Goal: Register for event/course

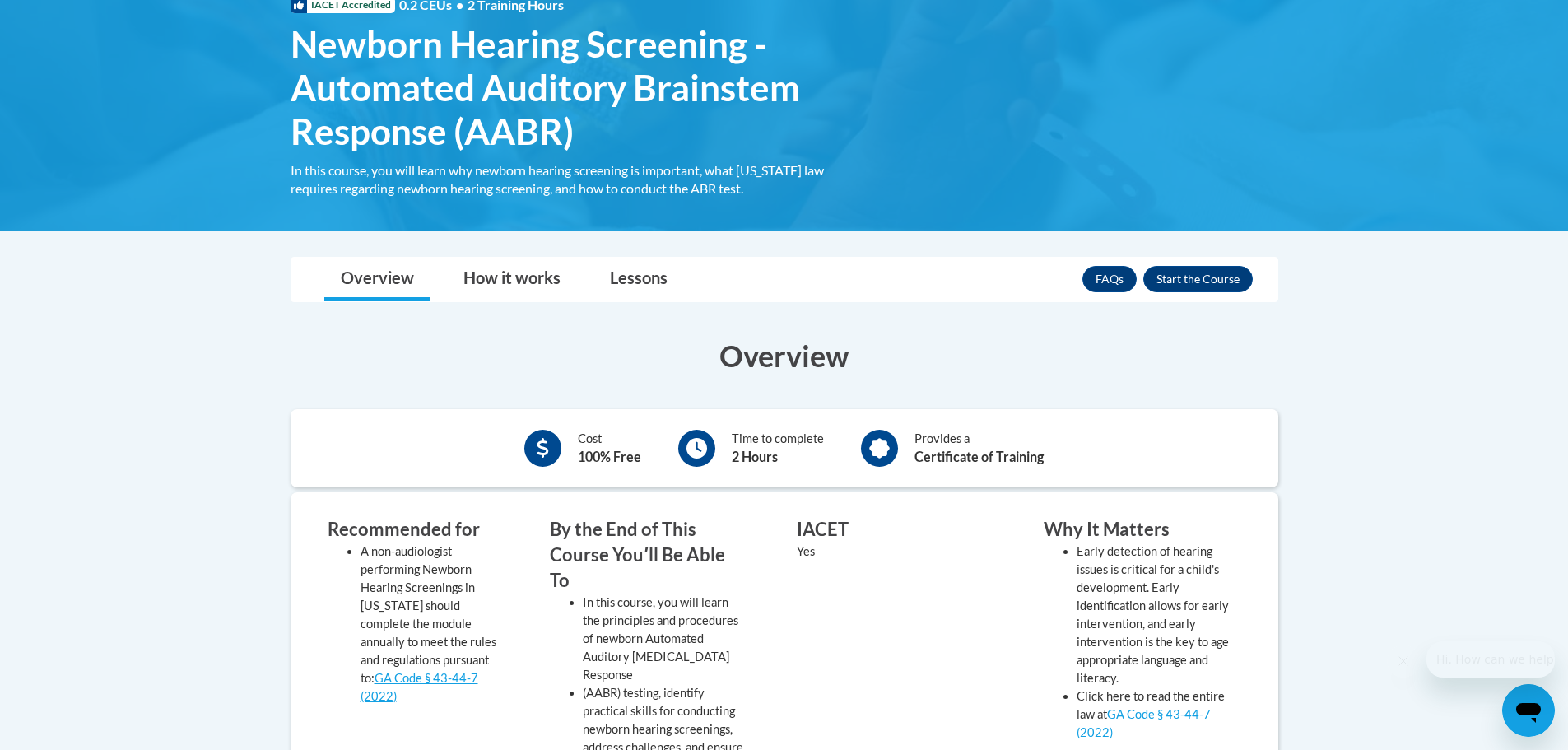
scroll to position [247, 0]
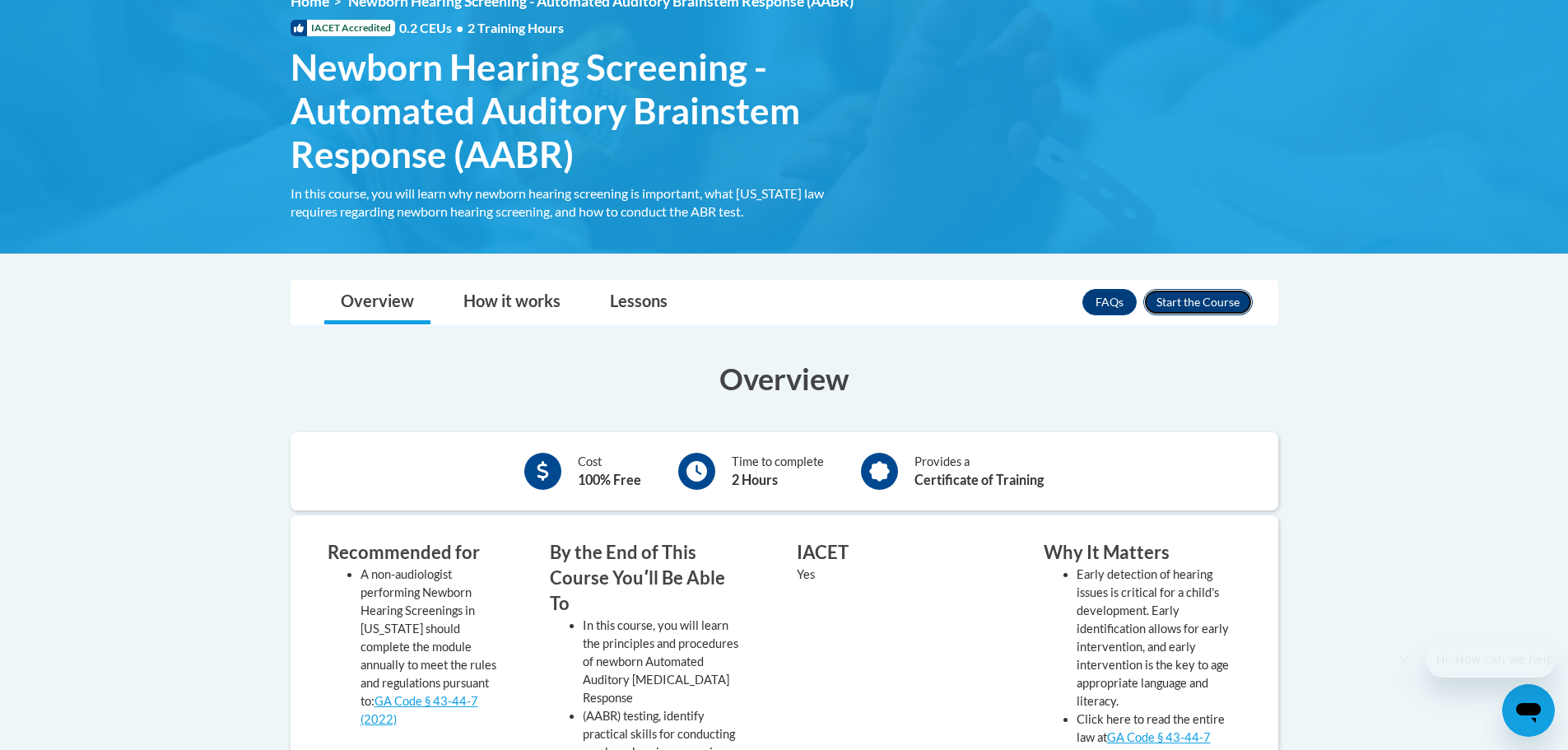
click at [1244, 315] on button "Enroll" at bounding box center [1198, 301] width 110 height 26
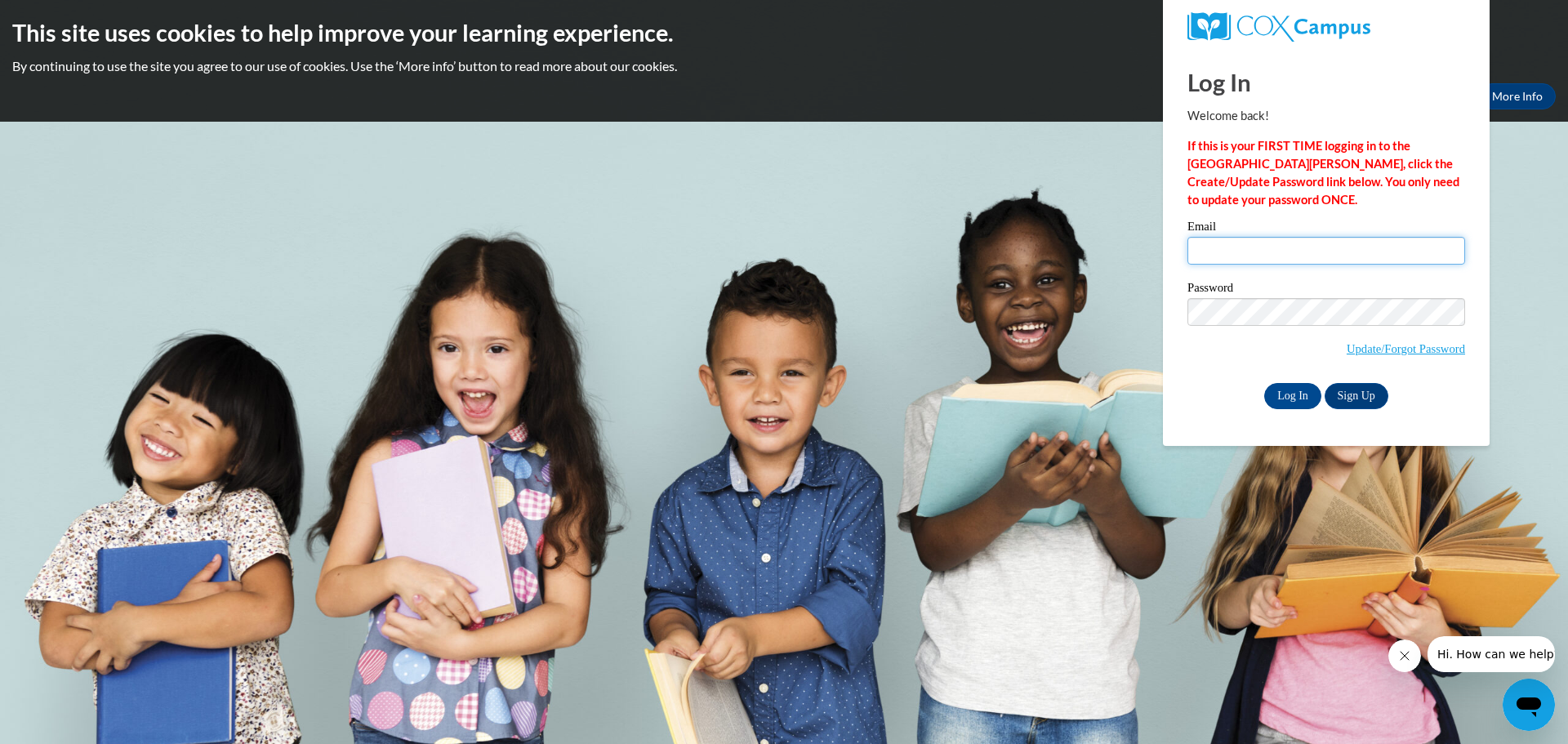
click at [1255, 254] on input "Email" at bounding box center [1325, 250] width 278 height 28
type input "[PERSON_NAME][EMAIL_ADDRESS][PERSON_NAME][DOMAIN_NAME]"
click at [1264, 383] on input "Log In" at bounding box center [1293, 395] width 57 height 26
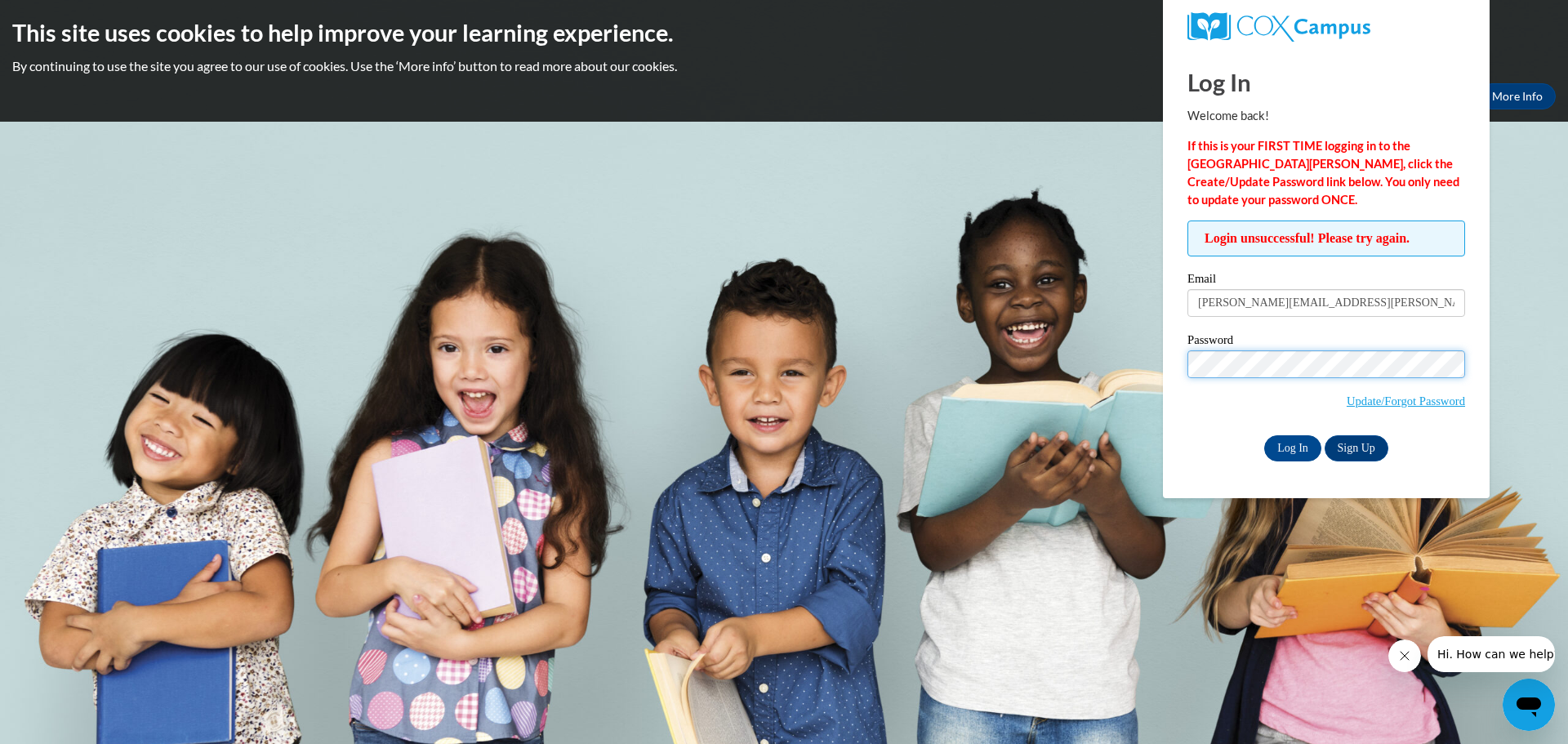
click at [1264, 436] on input "Log In" at bounding box center [1293, 448] width 57 height 26
click at [1350, 448] on link "Sign Up" at bounding box center [1356, 448] width 64 height 26
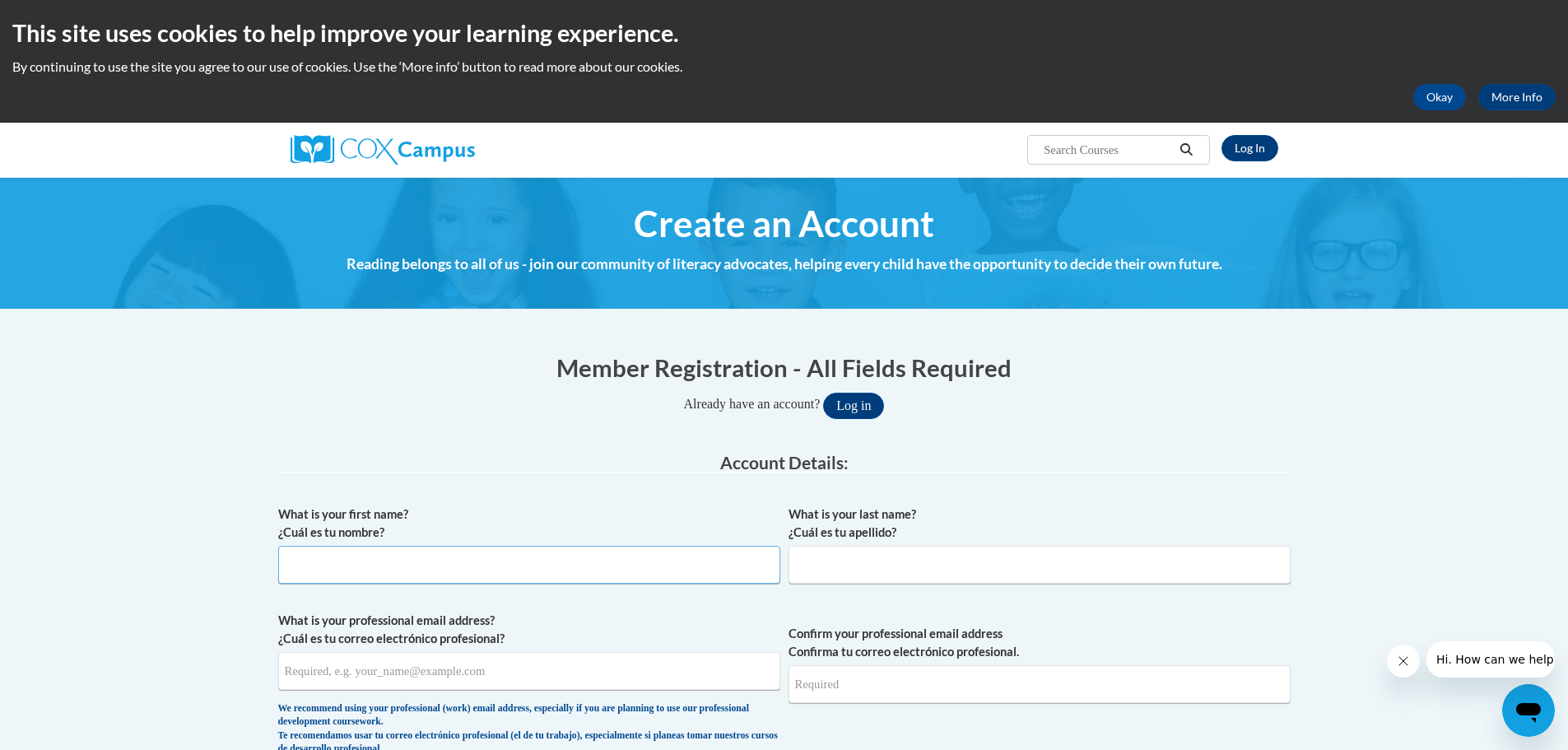
click at [471, 569] on input "What is your first name? ¿Cuál es tu nombre?" at bounding box center [529, 564] width 502 height 38
type input "Brooke"
type input "Morris"
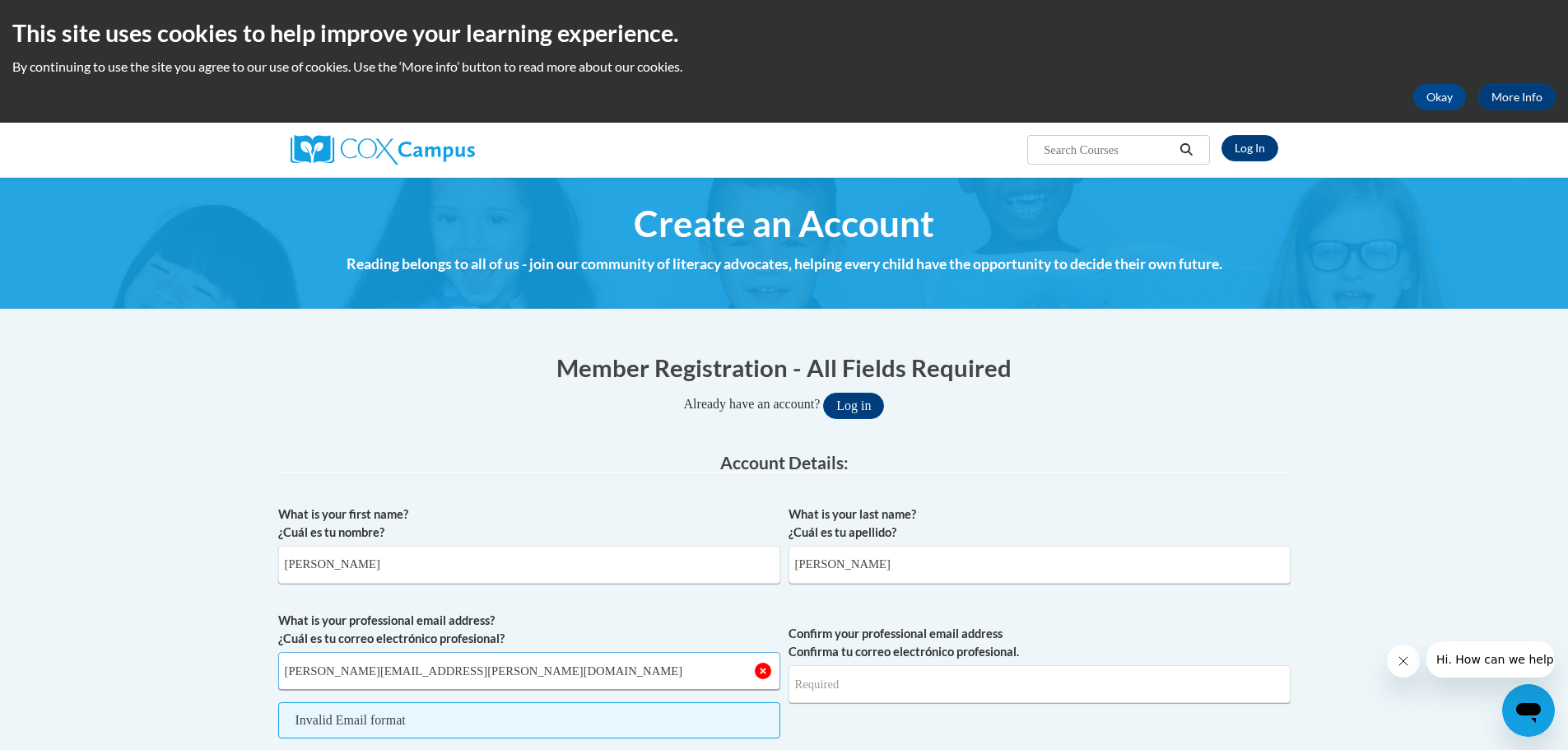
type input "brooke.morris@dph.ga.gov"
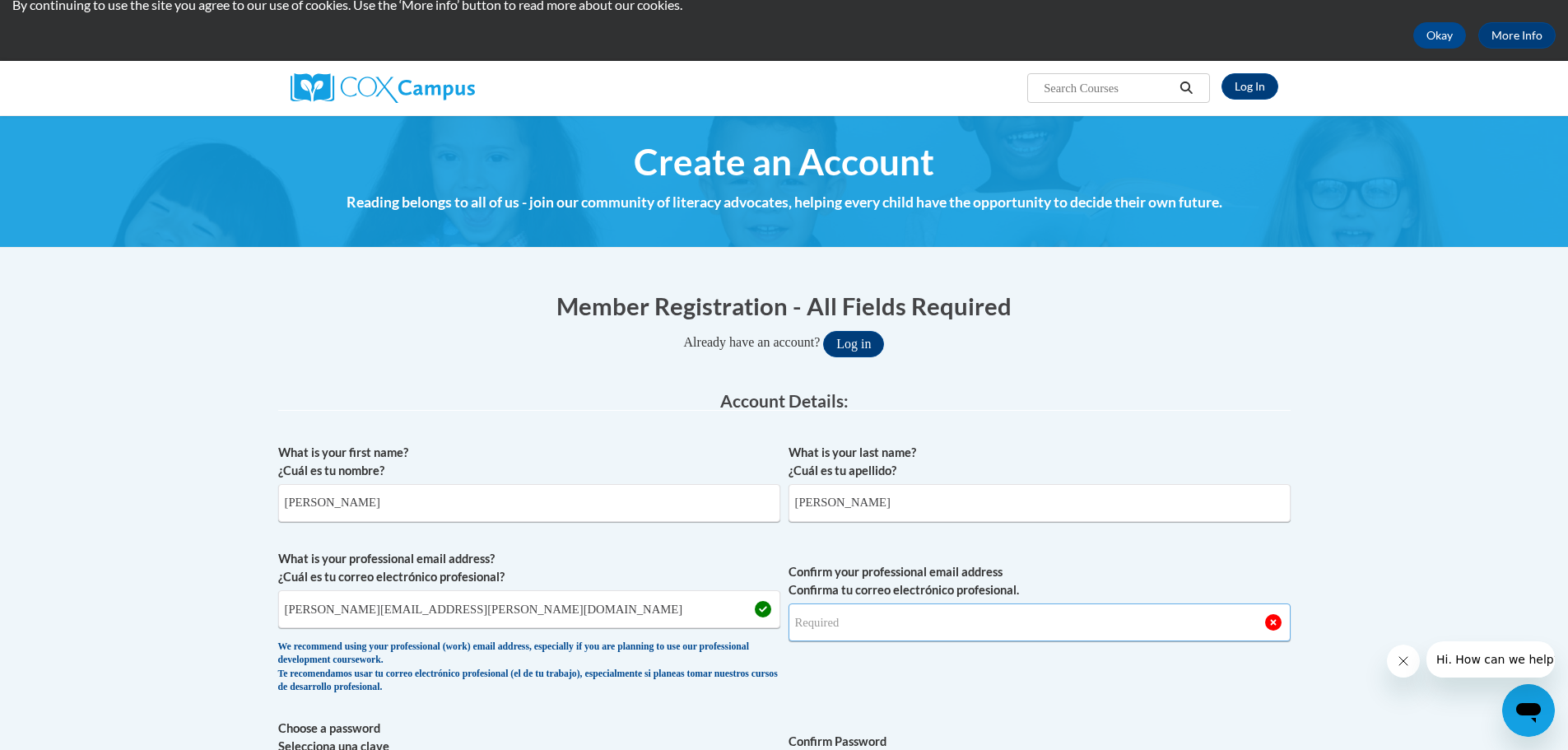
scroll to position [165, 0]
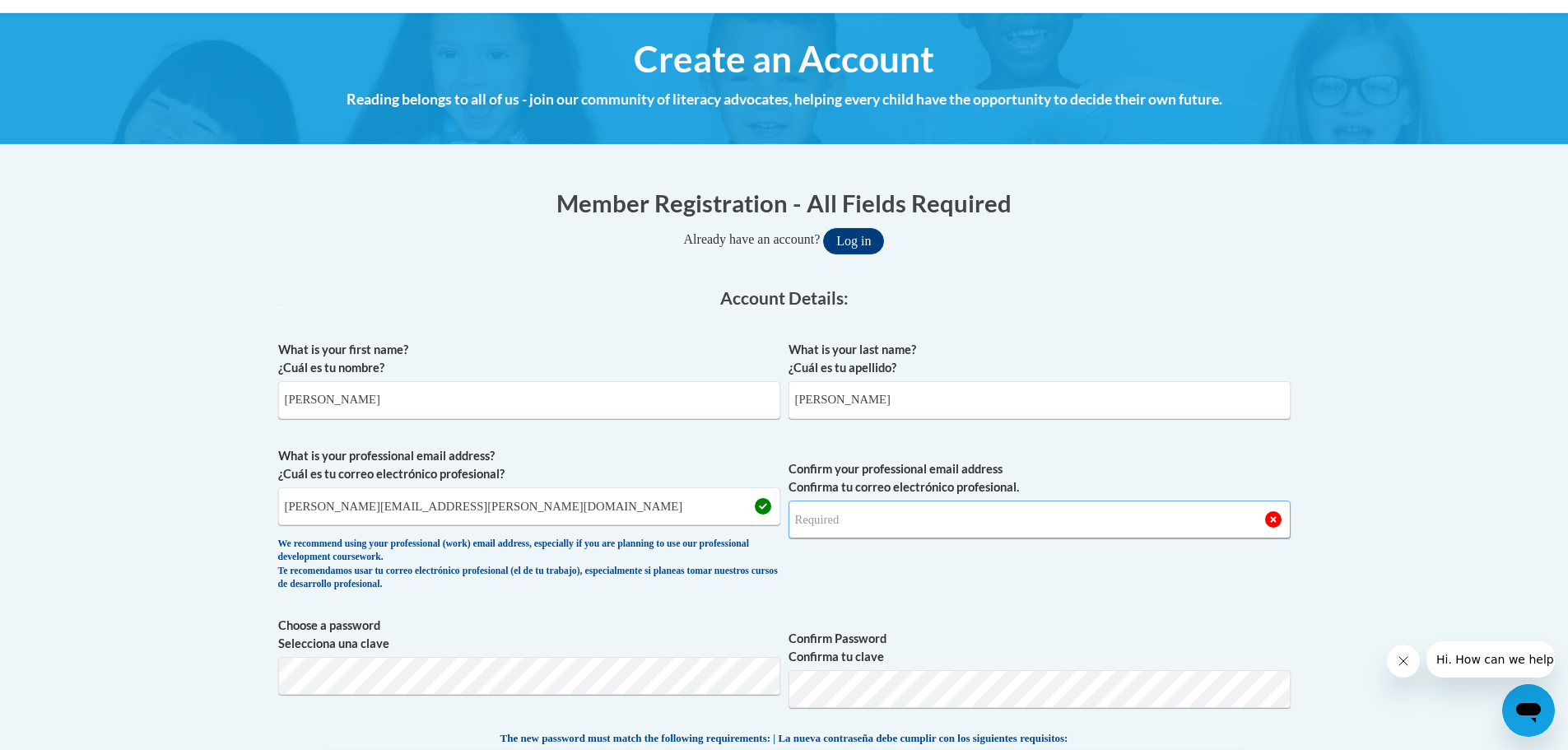
click at [889, 529] on input "Confirm your professional email address Confirma tu correo electrónico profesio…" at bounding box center [1040, 519] width 502 height 38
type input "brooke.morris@dph.ga.gov"
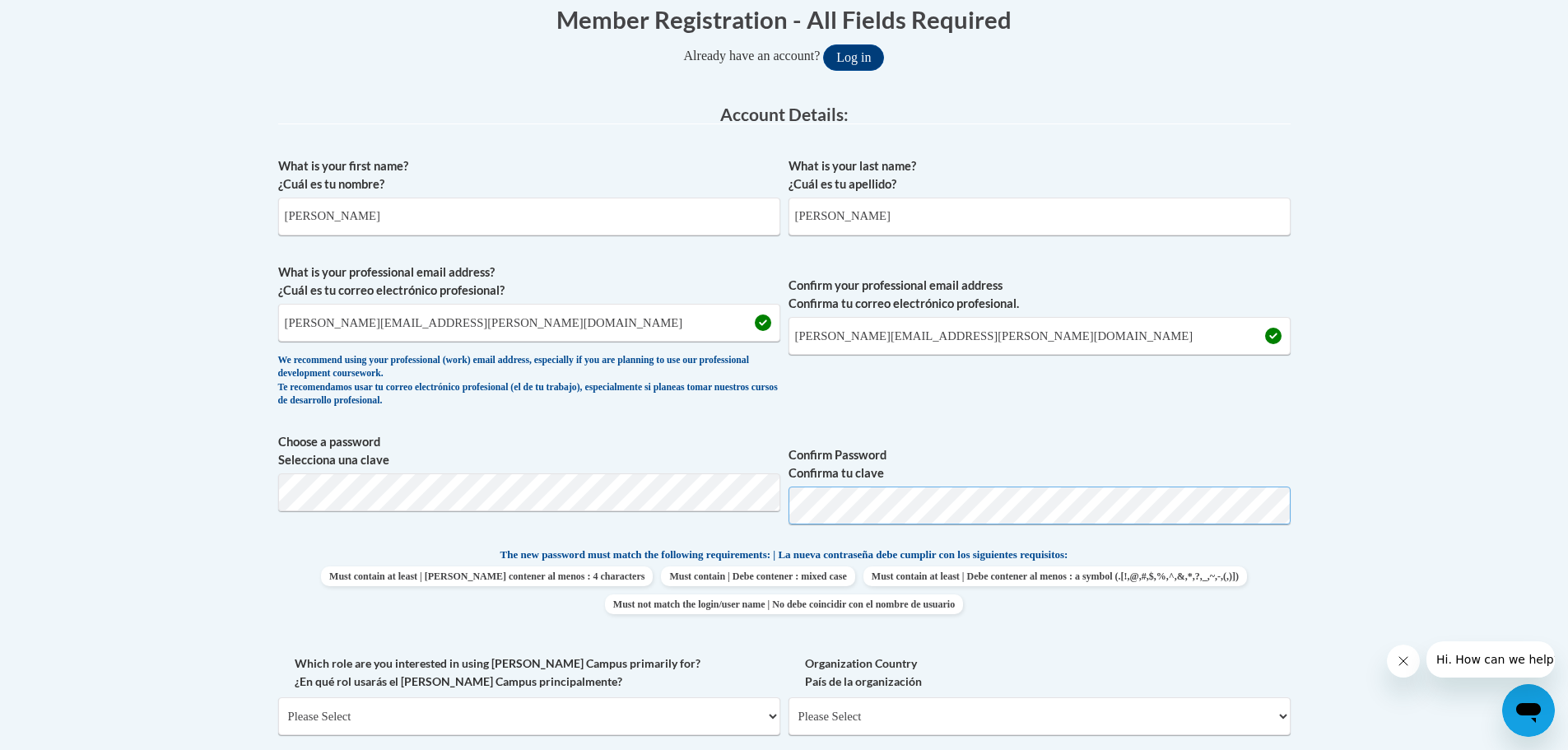
scroll to position [494, 0]
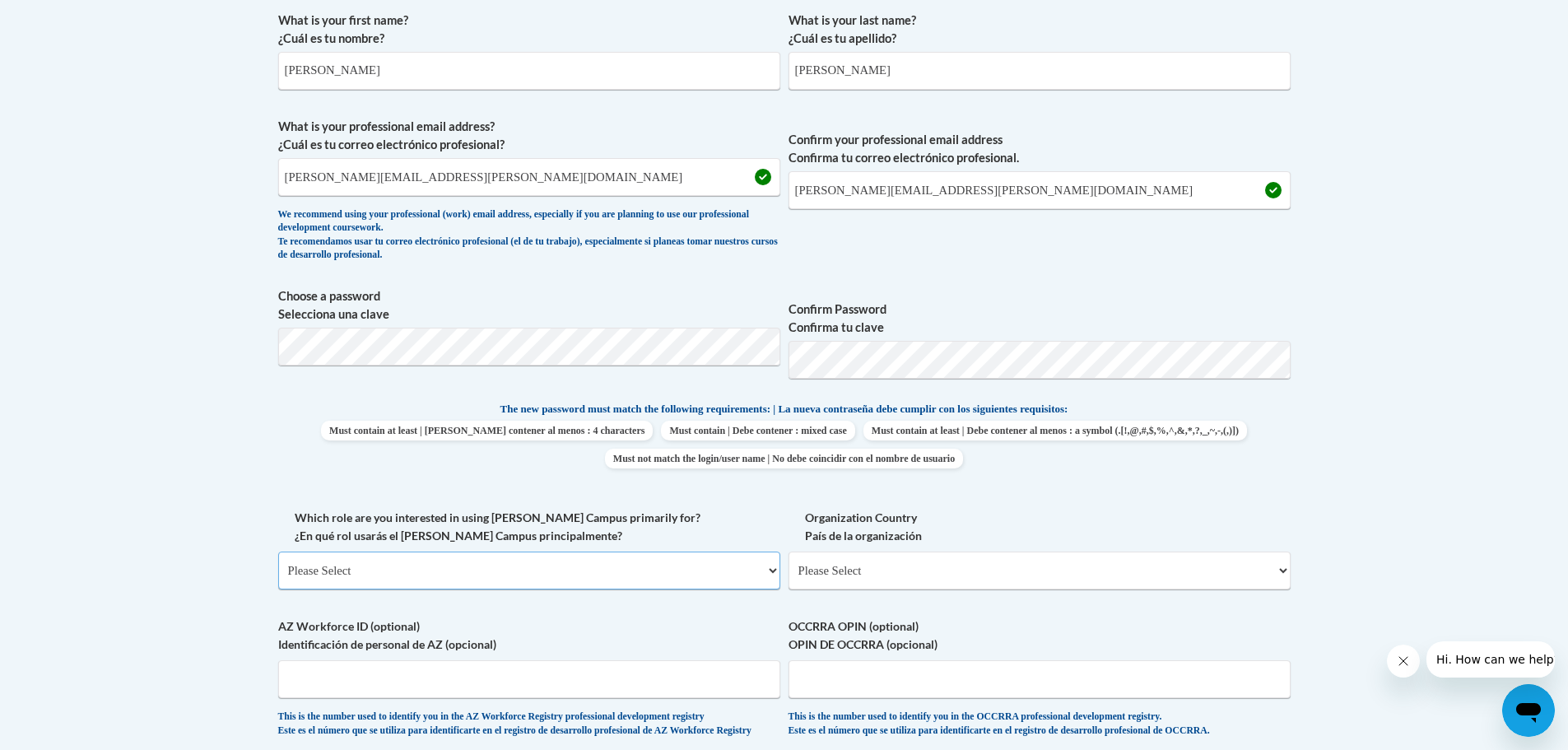
click at [367, 566] on select "Please Select College/University | Colegio/Universidad Community/Nonprofit Part…" at bounding box center [529, 570] width 502 height 38
select select "dc7172d6-9229-4d8e-ba4e-8a66fb6d7019"
click at [278, 552] on select "Please Select College/University | Colegio/Universidad Community/Nonprofit Part…" at bounding box center [529, 570] width 502 height 38
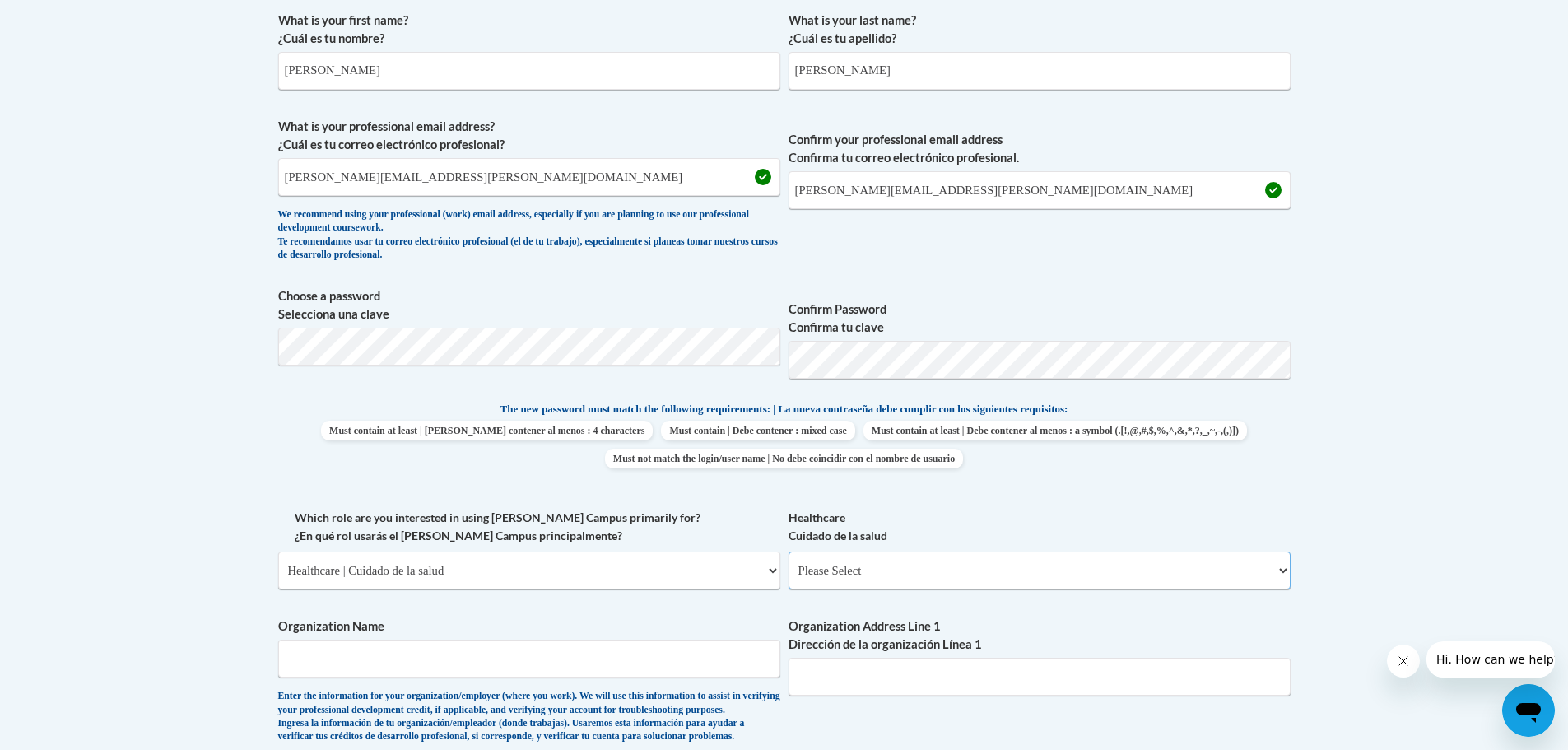
click at [878, 571] on select "Please Select Clinical Education | Educación clinica Executive Leadership | Líd…" at bounding box center [1040, 570] width 502 height 38
select select "e7e41517-8def-4f81-ba9f-3deef4802e6c"
click at [788, 552] on select "Please Select Clinical Education | Educación clinica Executive Leadership | Líd…" at bounding box center [1040, 570] width 502 height 38
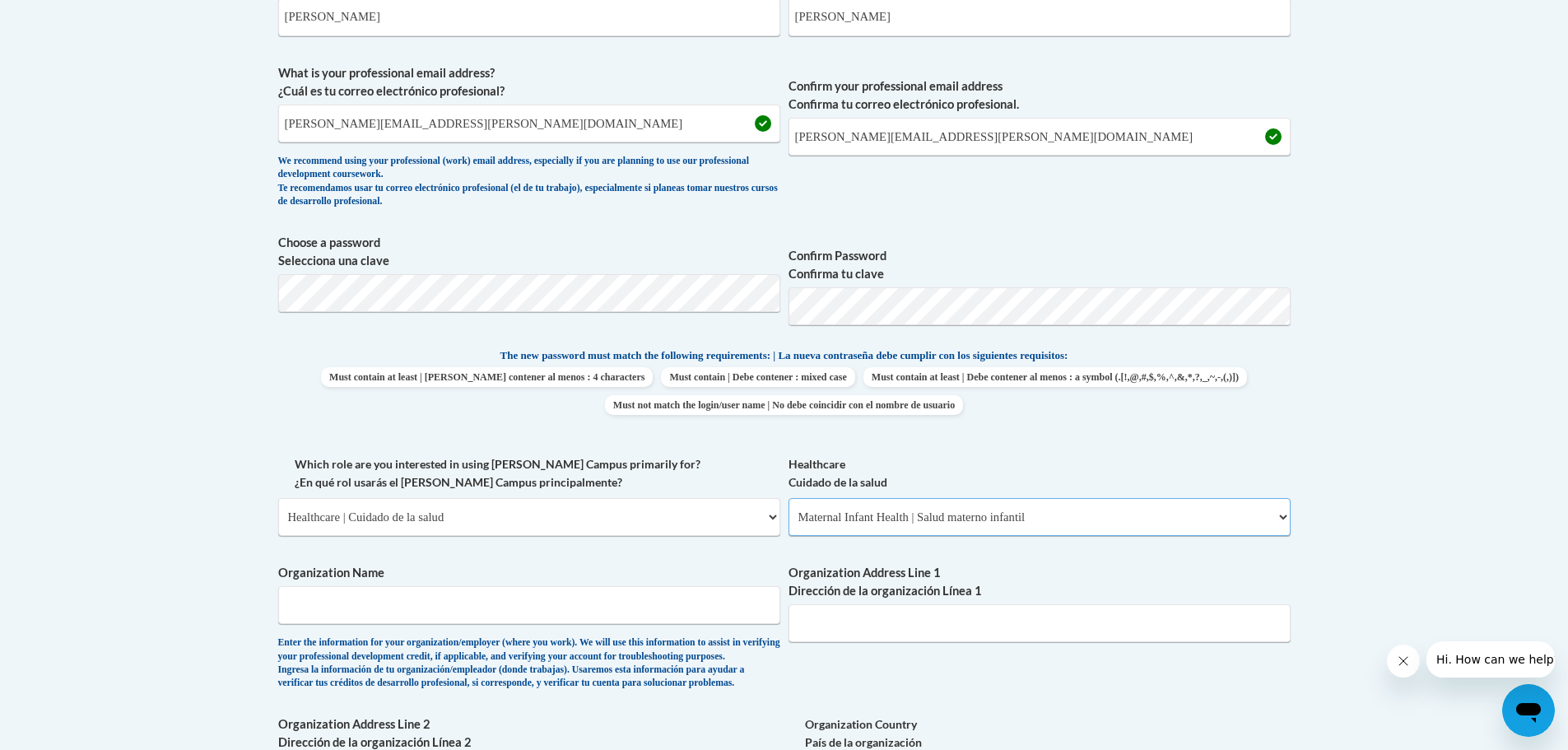
scroll to position [577, 0]
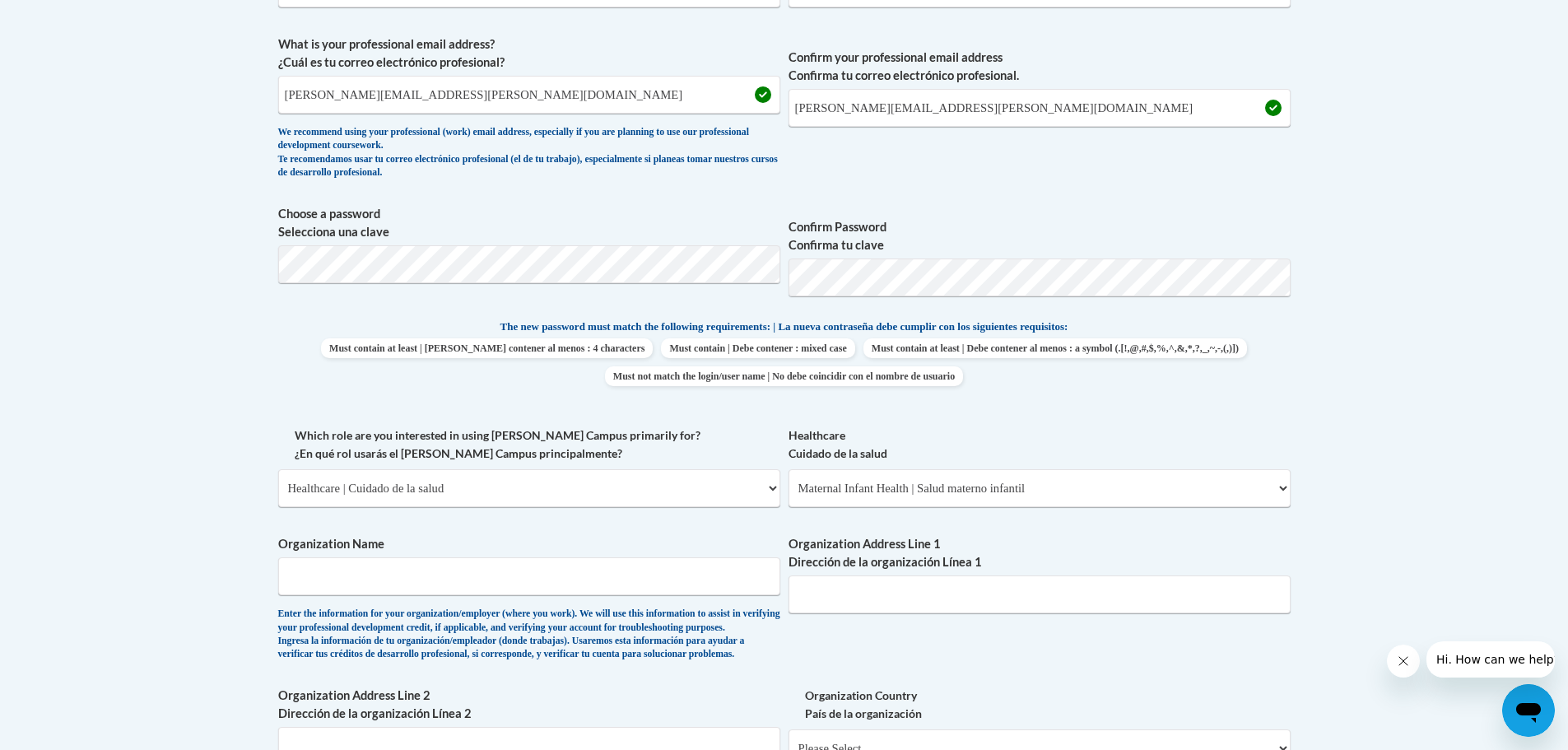
click at [501, 626] on div "Enter the information for your organization/employer (where you work). We will …" at bounding box center [529, 634] width 502 height 54
click at [497, 596] on span "Organization Name Enter the information for your organization/employer (where y…" at bounding box center [529, 598] width 502 height 126
click at [499, 582] on input "Organization Name" at bounding box center [529, 576] width 502 height 38
type input "A"
type input "Southeast Health District-Appling Health Department"
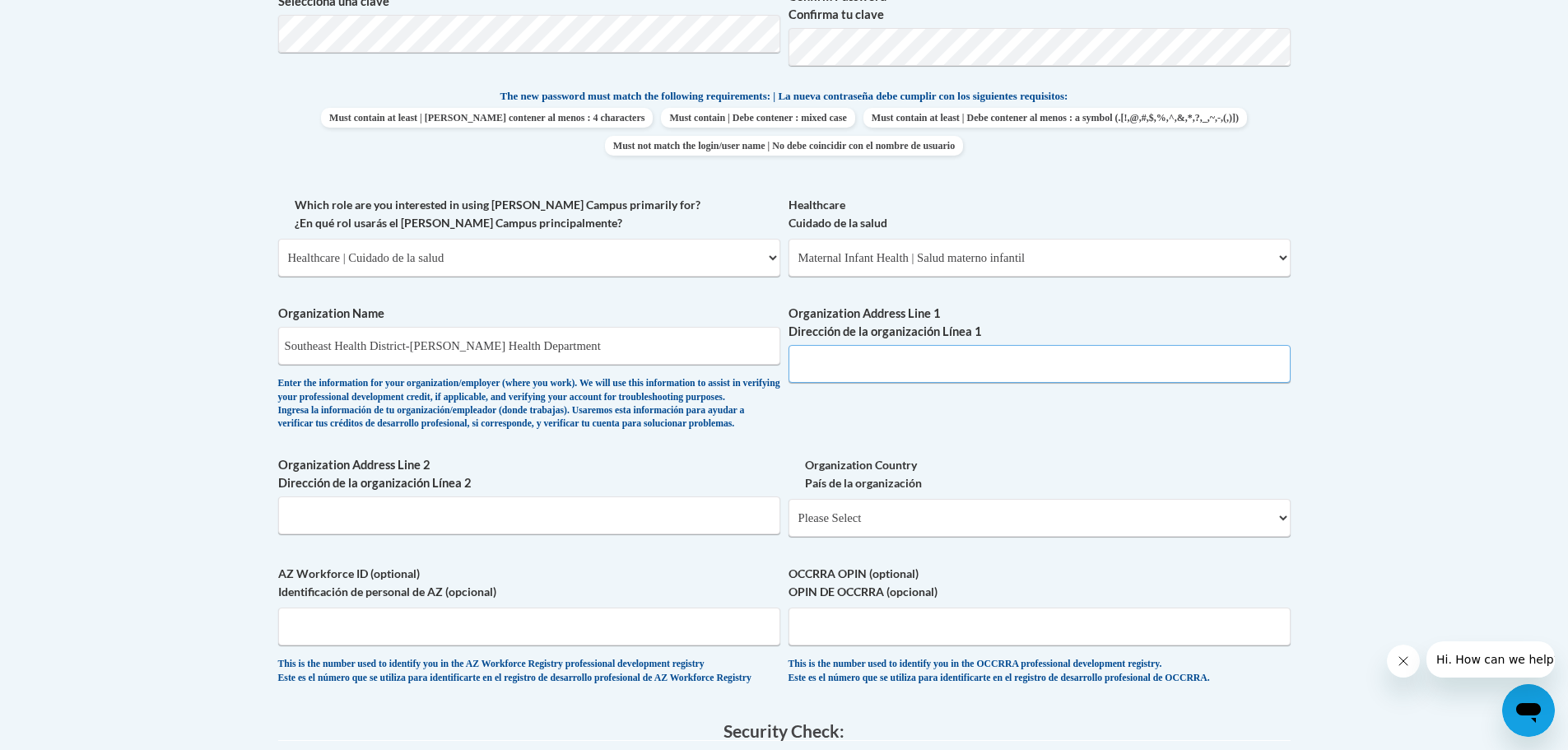
scroll to position [823, 0]
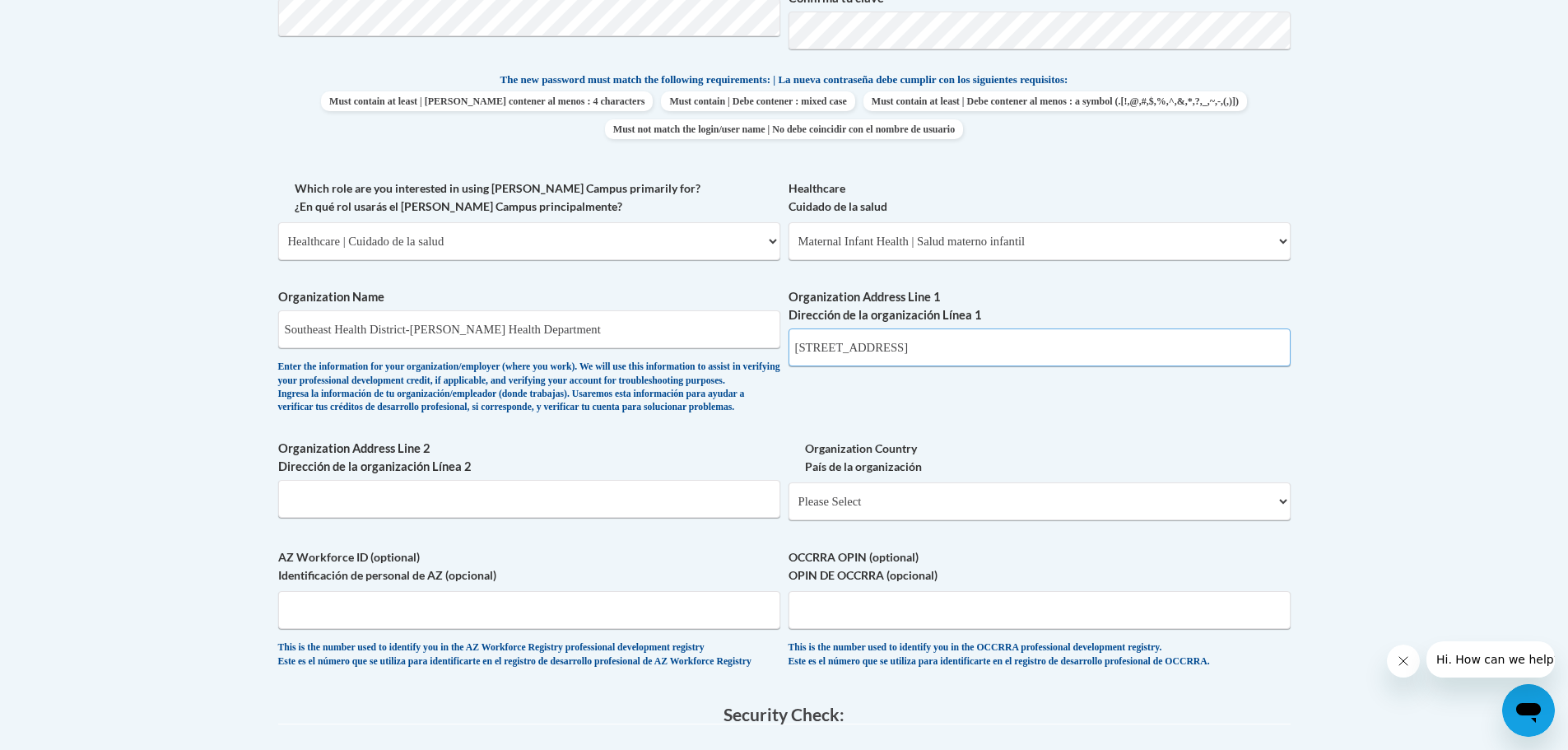
type input "283 Walnut St."
click at [872, 520] on select "Please Select United States | Estados Unidos Outside of the United States | Fue…" at bounding box center [1040, 501] width 502 height 38
select select "ad49bcad-a171-4b2e-b99c-48b446064914"
click at [788, 508] on select "Please Select United States | Estados Unidos Outside of the United States | Fue…" at bounding box center [1040, 501] width 502 height 38
select select
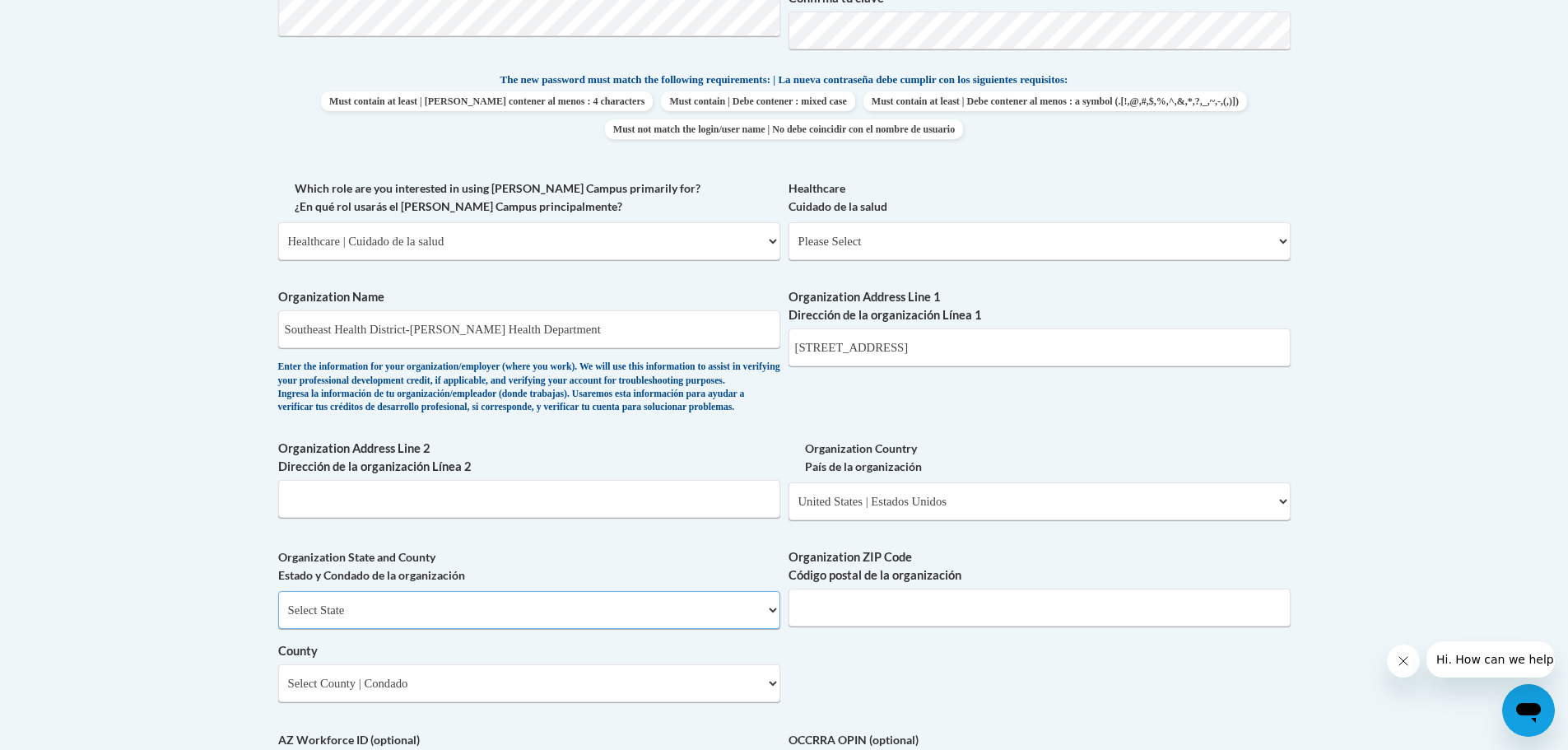
click at [528, 629] on select "Select State Alabama Alaska Arizona Arkansas California Colorado Connecticut De…" at bounding box center [529, 609] width 502 height 38
select select "Georgia"
click at [278, 618] on select "Select State Alabama Alaska Arizona Arkansas California Colorado Connecticut De…" at bounding box center [529, 609] width 502 height 38
click at [520, 702] on select "Select County Appling Atkinson Bacon Baker Baldwin Banks Barrow Bartow Ben Hill…" at bounding box center [529, 683] width 502 height 38
select select "Appling"
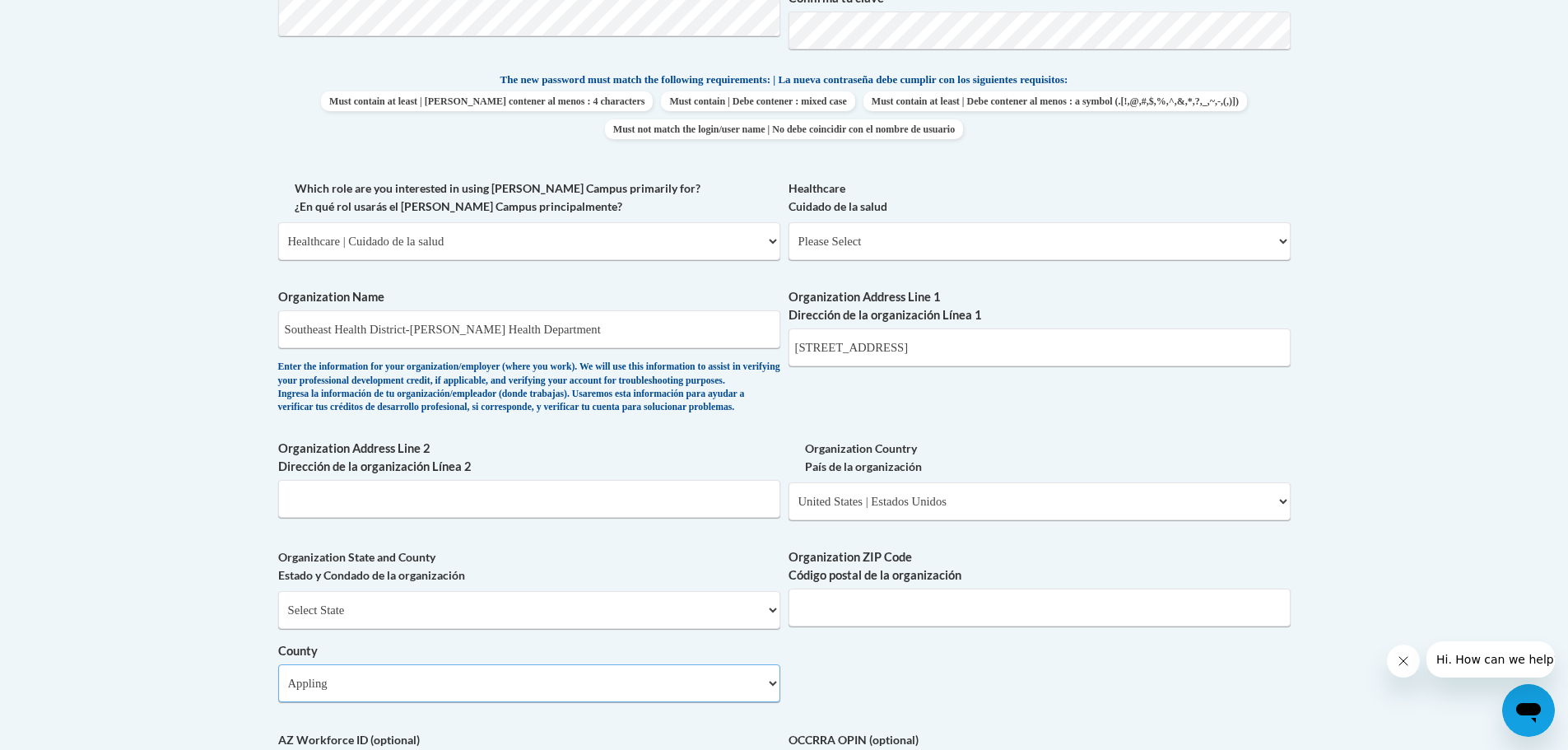
click at [278, 691] on select "Select County Appling Atkinson Bacon Baker Baldwin Banks Barrow Bartow Ben Hill…" at bounding box center [529, 683] width 502 height 38
click at [864, 627] on input "Organization ZIP Code Código postal de la organización" at bounding box center [1040, 607] width 502 height 38
type input "31513"
click at [1139, 718] on div "What is your first name? ¿Cuál es tu nombre? Brooke What is your last name? ¿Cu…" at bounding box center [784, 271] width 1013 height 1194
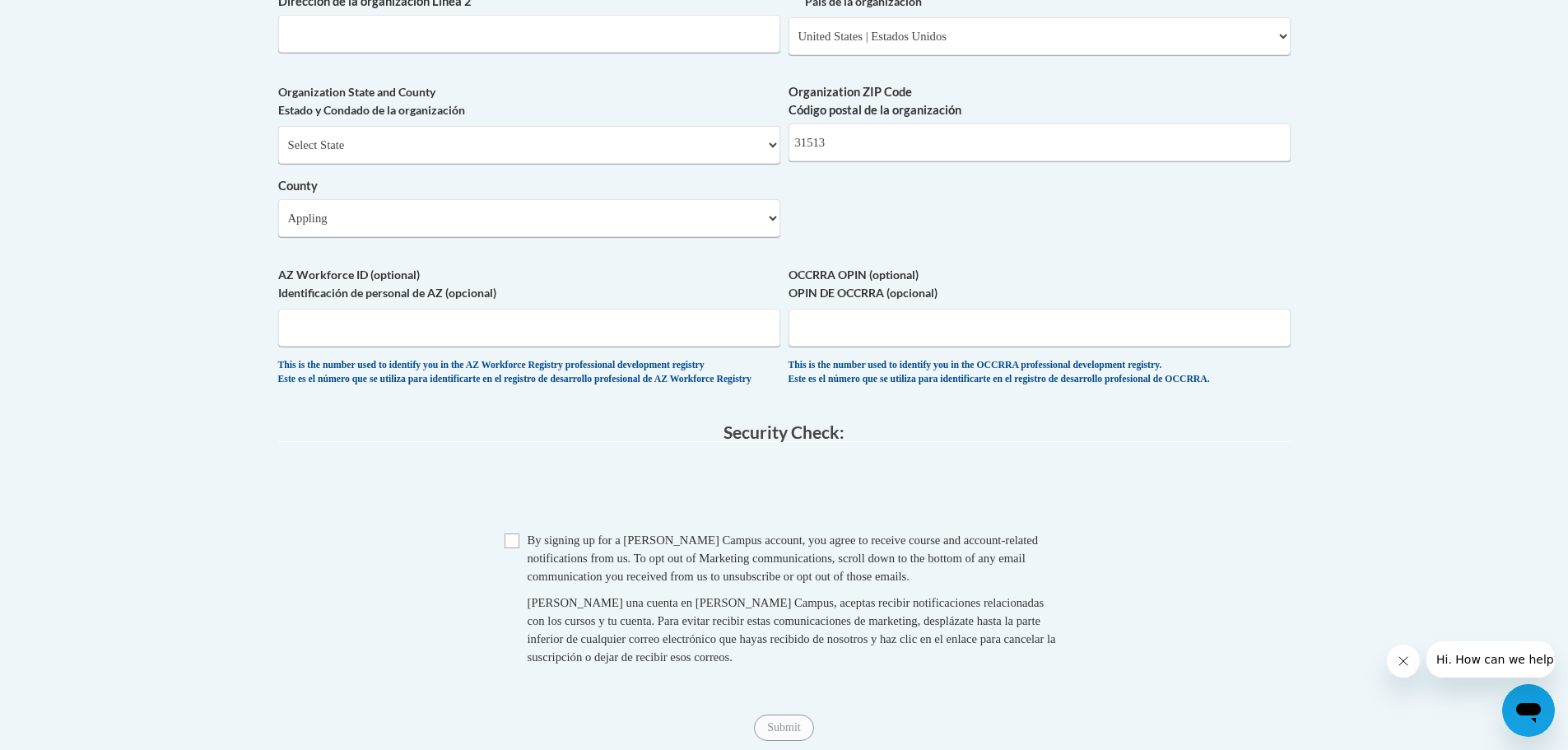
scroll to position [1317, 0]
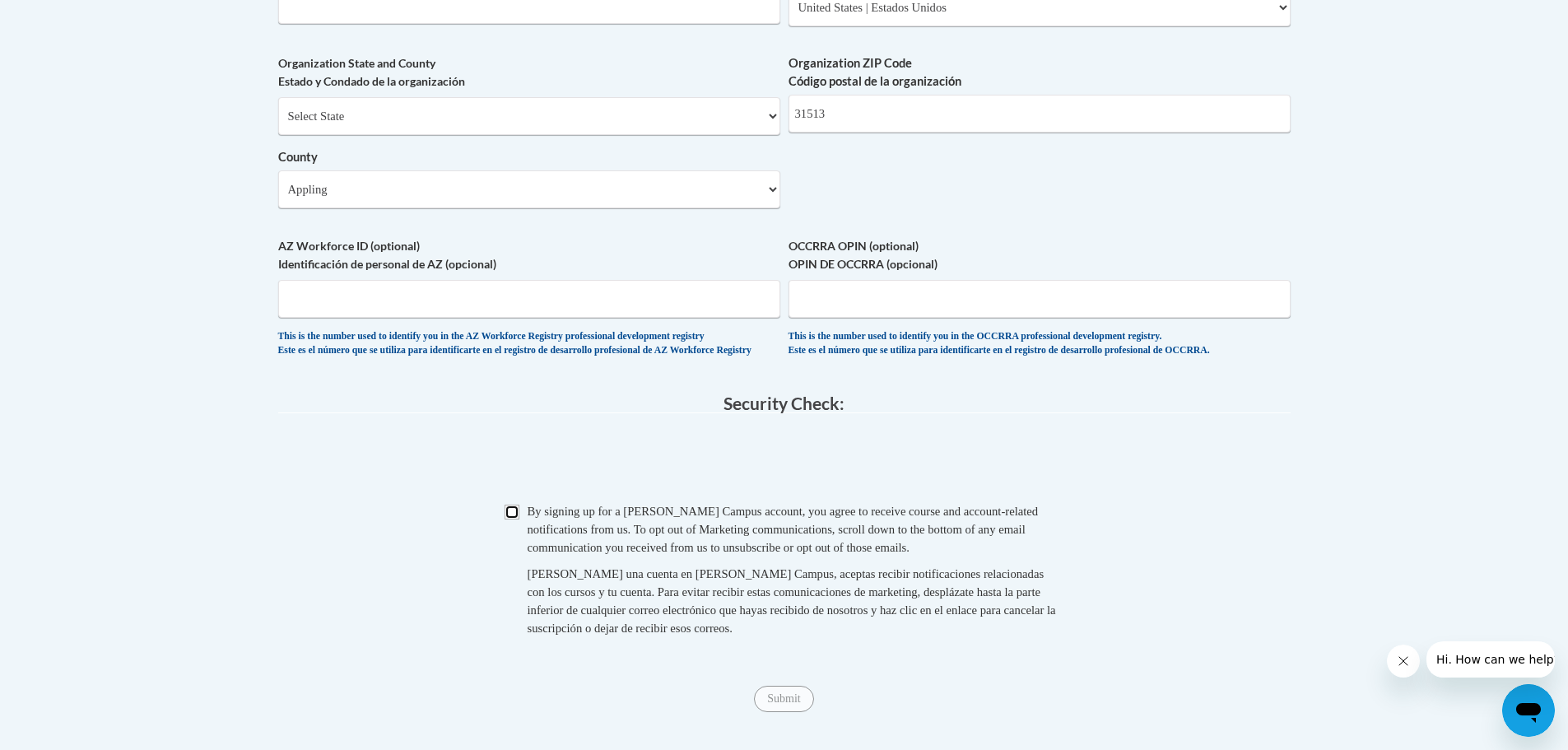
click at [517, 520] on input "Checkbox" at bounding box center [511, 511] width 14 height 14
checkbox input "true"
click at [786, 712] on input "Submit" at bounding box center [784, 698] width 60 height 26
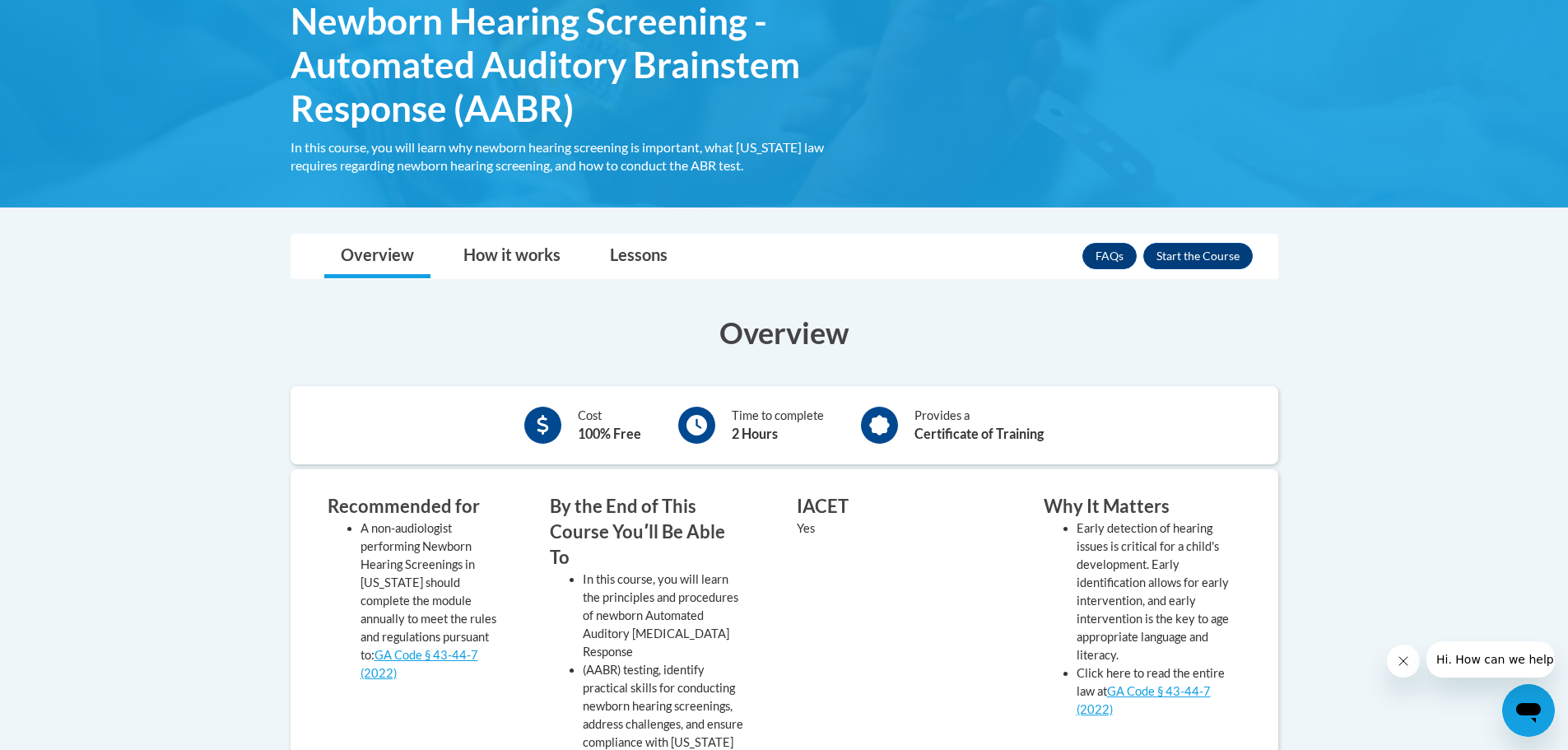
scroll to position [165, 0]
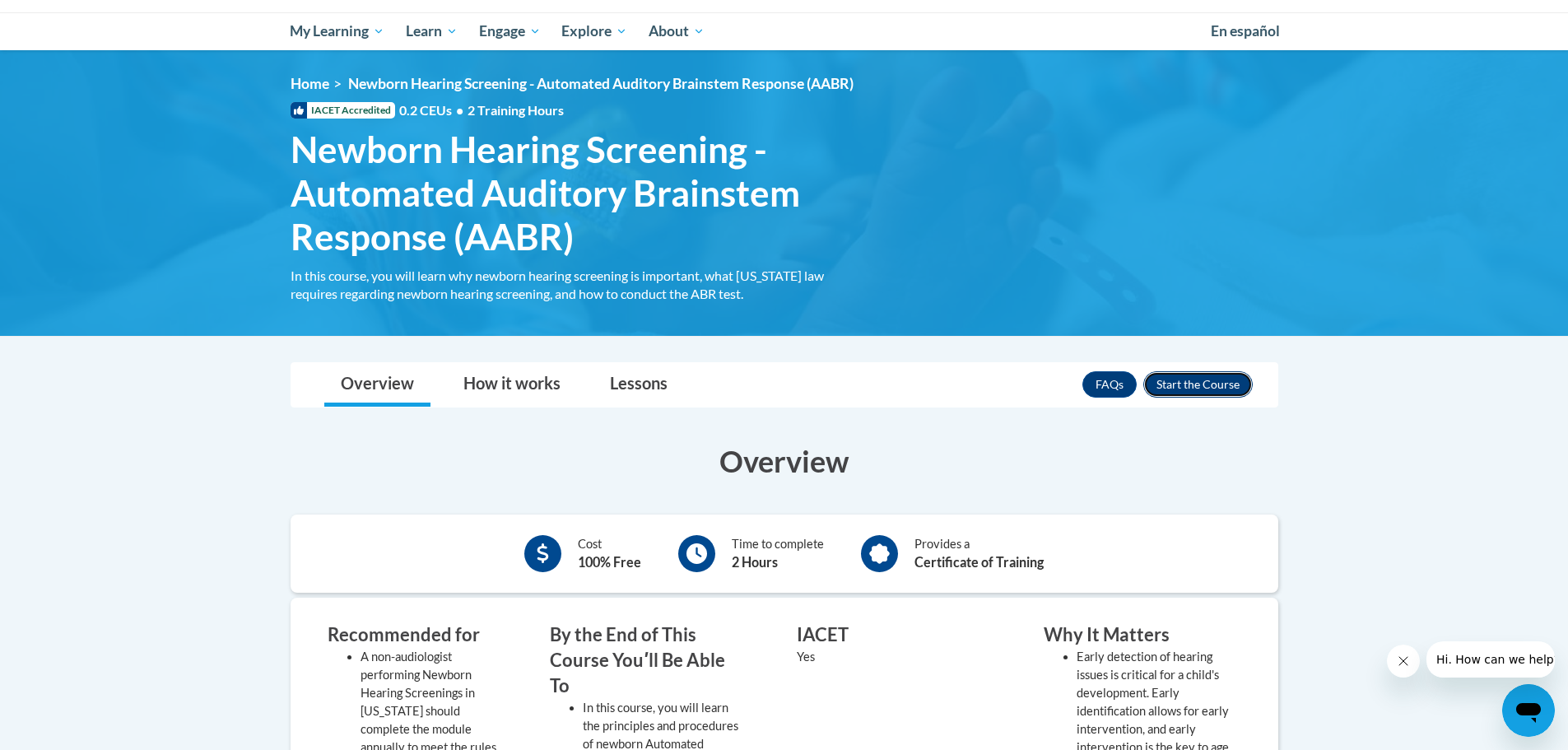
click at [1244, 381] on button "Enroll" at bounding box center [1198, 384] width 110 height 26
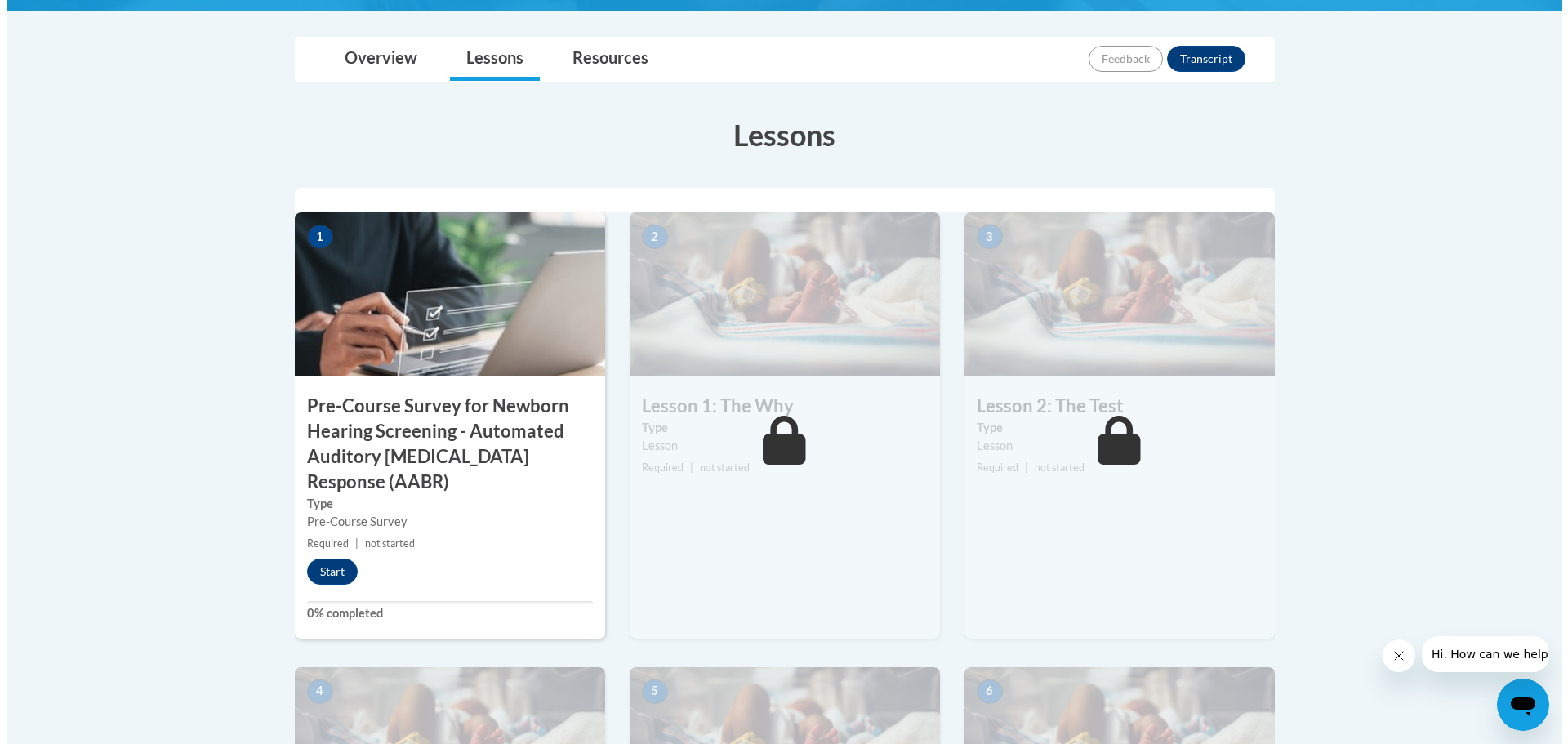
scroll to position [409, 0]
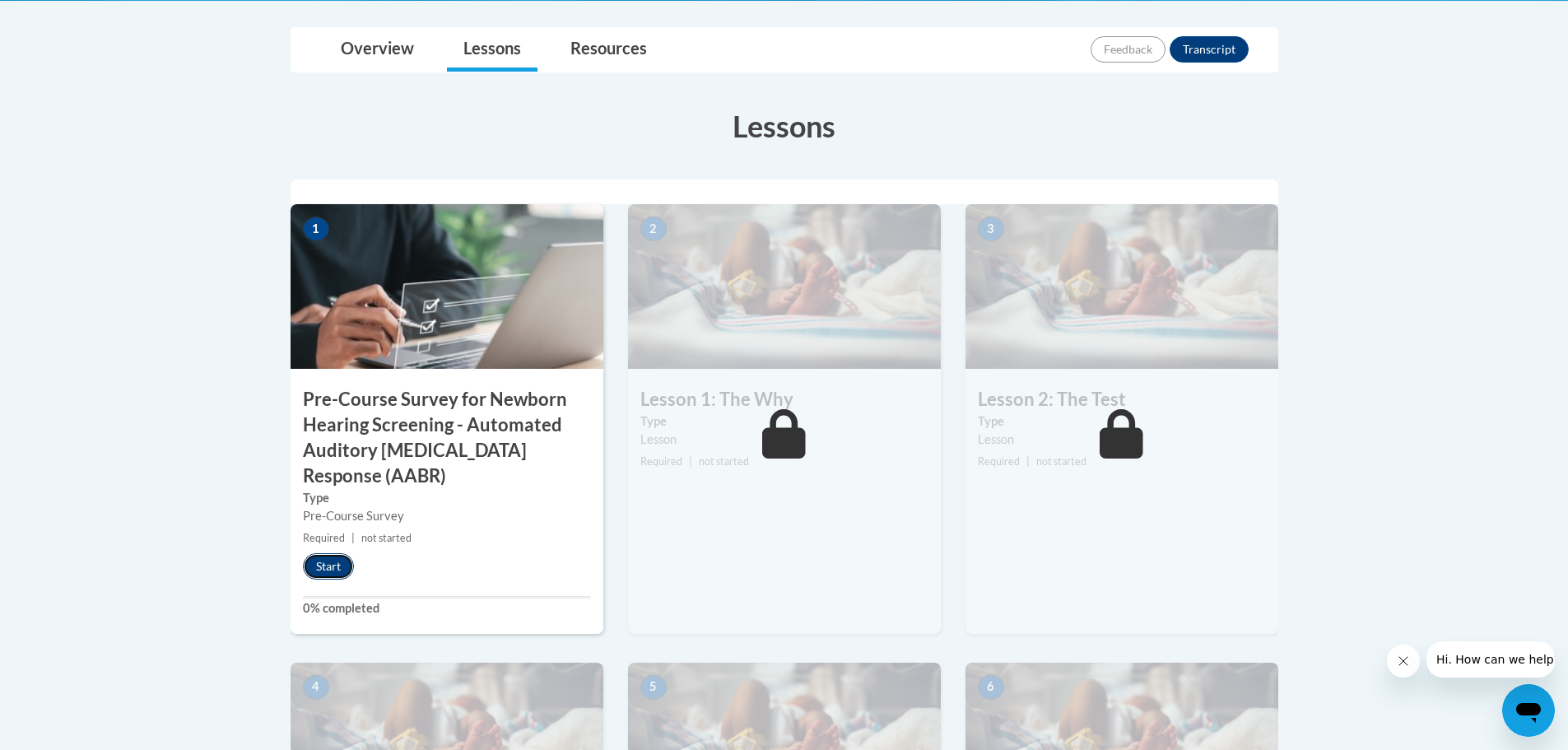
click at [322, 571] on button "Start" at bounding box center [328, 566] width 51 height 26
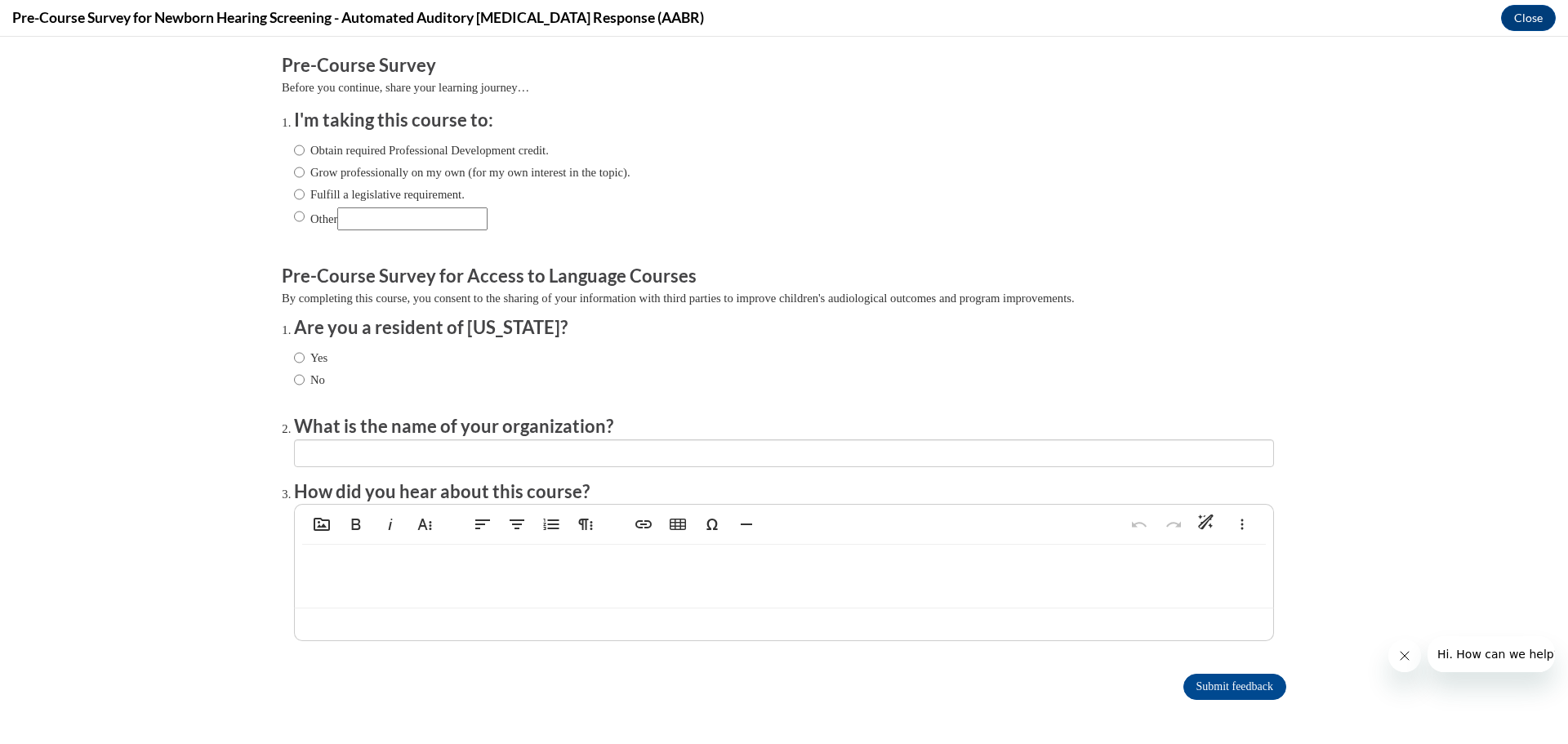
scroll to position [0, 0]
click at [319, 151] on label "Obtain required Professional Development credit." at bounding box center [421, 150] width 255 height 18
click at [305, 151] on input "Obtain required Professional Development credit." at bounding box center [299, 150] width 11 height 18
radio input "true"
click at [317, 363] on label "Yes" at bounding box center [310, 357] width 33 height 18
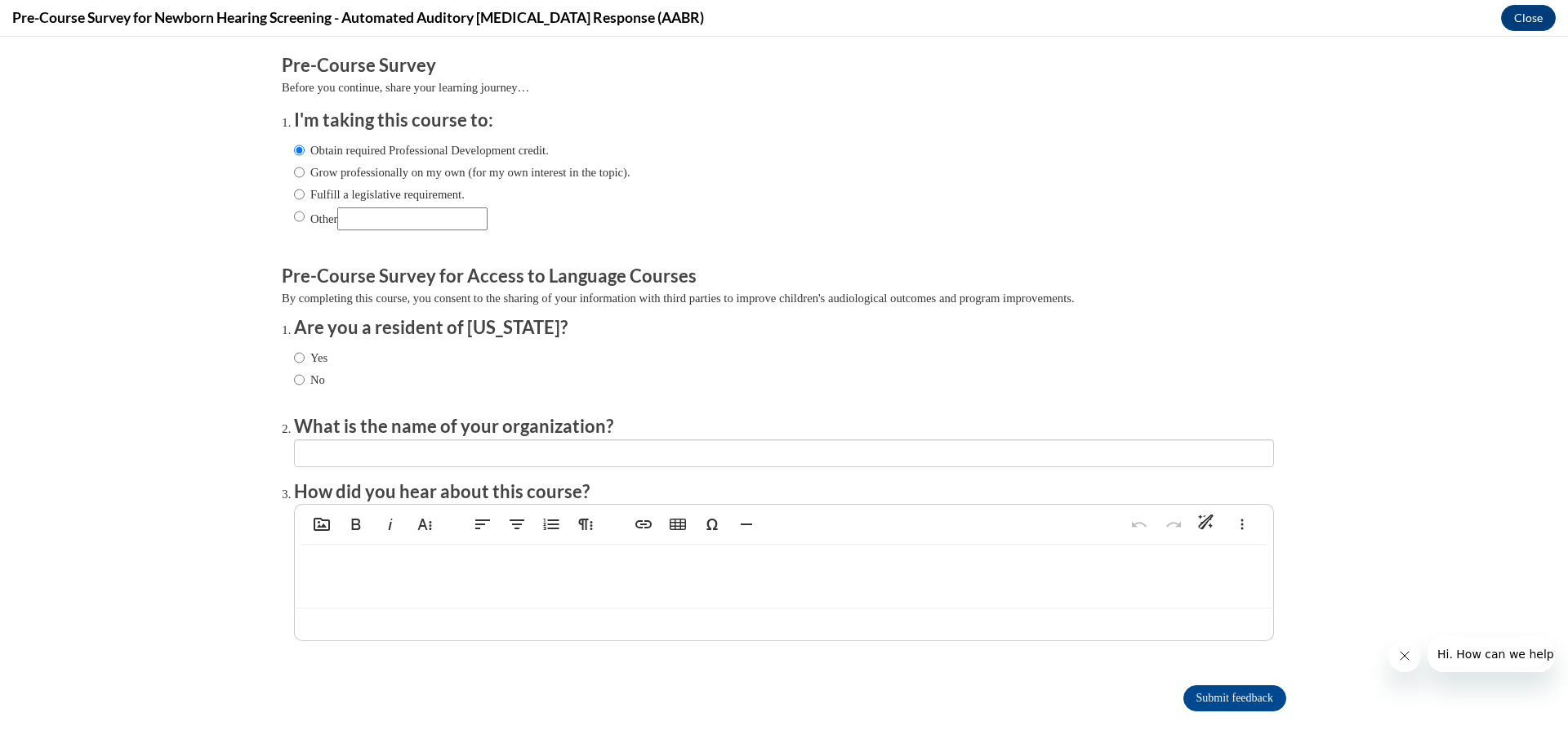
click at [305, 363] on input "Yes" at bounding box center [299, 357] width 11 height 18
radio input "true"
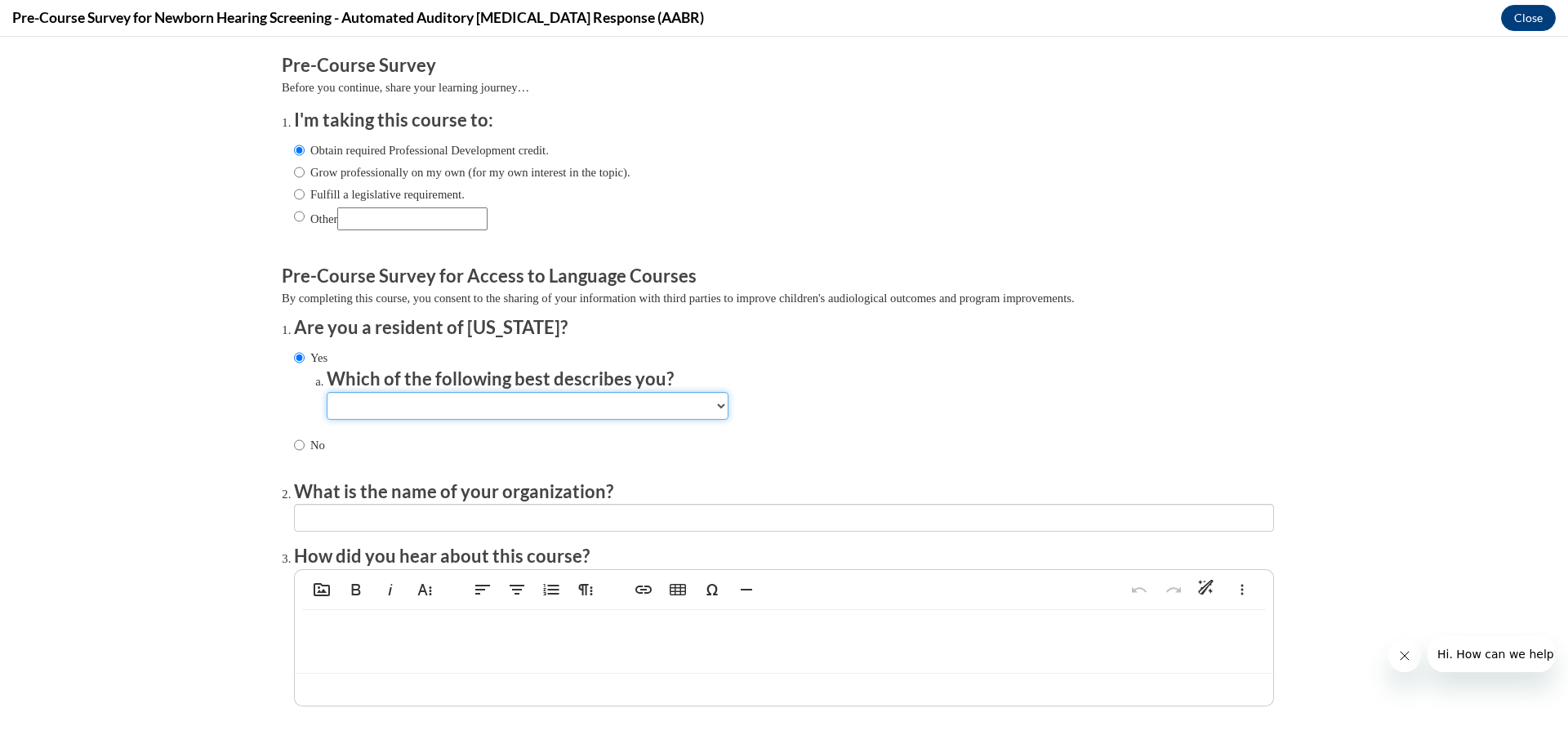
click at [350, 409] on select "Newborn hearing screener in a birthing facility (a) Newborn hearing screener wi…" at bounding box center [527, 405] width 402 height 28
select select "e1126028-ca79-4aad-ae01-0a72a4c4af17"
click at [327, 392] on select "Newborn hearing screener in a birthing facility (a) Newborn hearing screener wi…" at bounding box center [527, 405] width 402 height 28
click at [368, 199] on label "Fulfill a legislative requirement." at bounding box center [379, 194] width 171 height 18
click at [305, 199] on input "Fulfill a legislative requirement." at bounding box center [299, 194] width 11 height 18
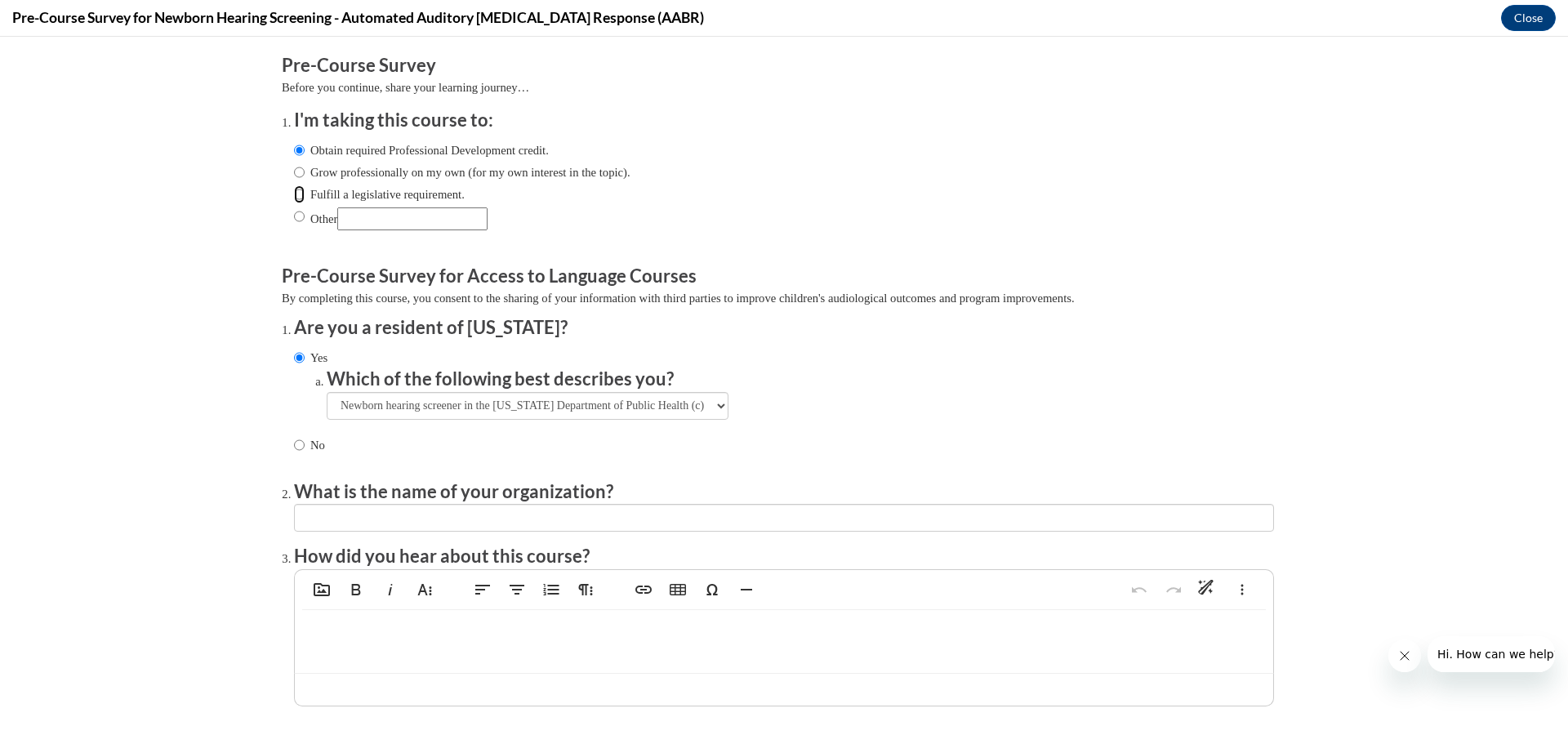
radio input "true"
click at [443, 510] on input "textbox" at bounding box center [784, 518] width 980 height 28
type input "Appling County Health Department"
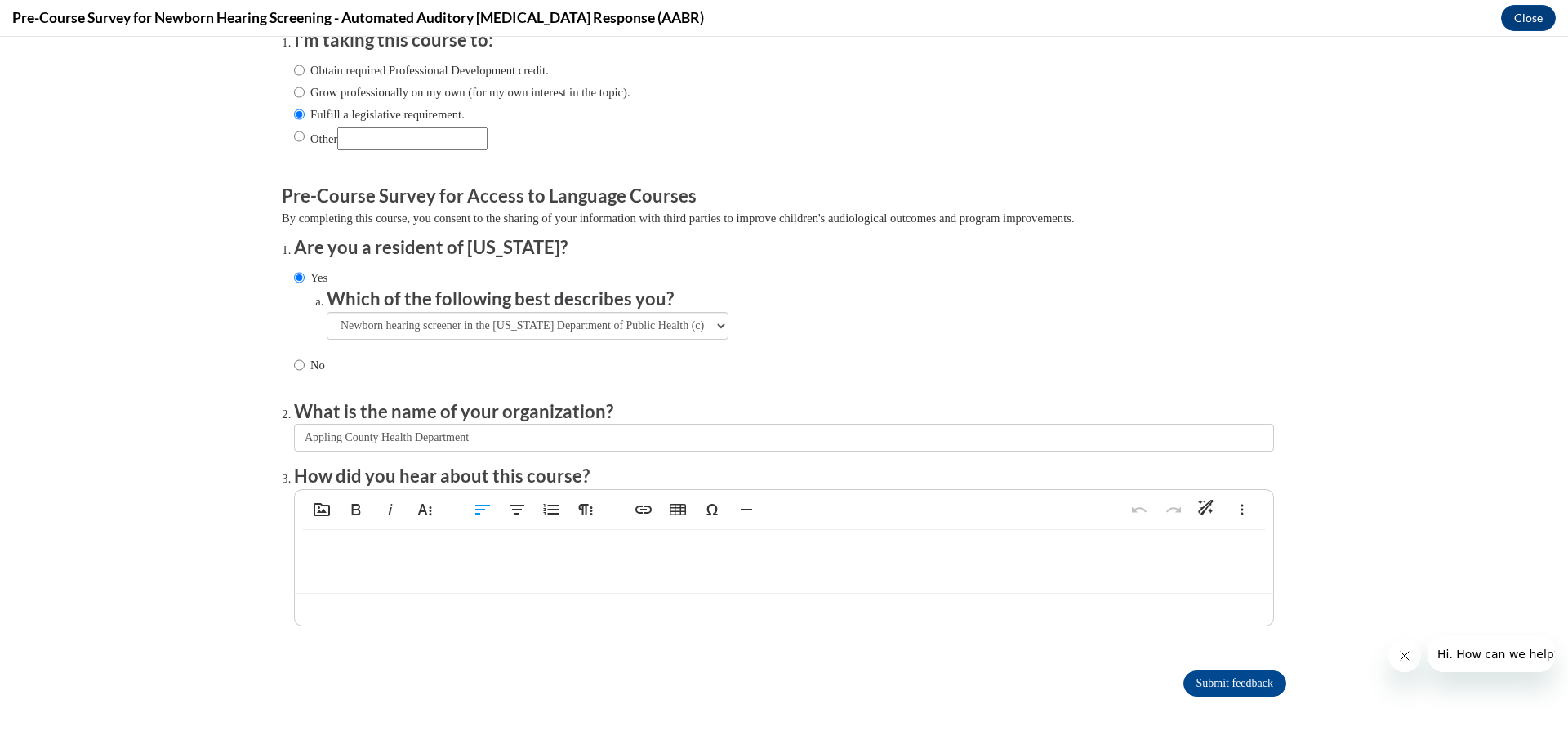
scroll to position [158, 0]
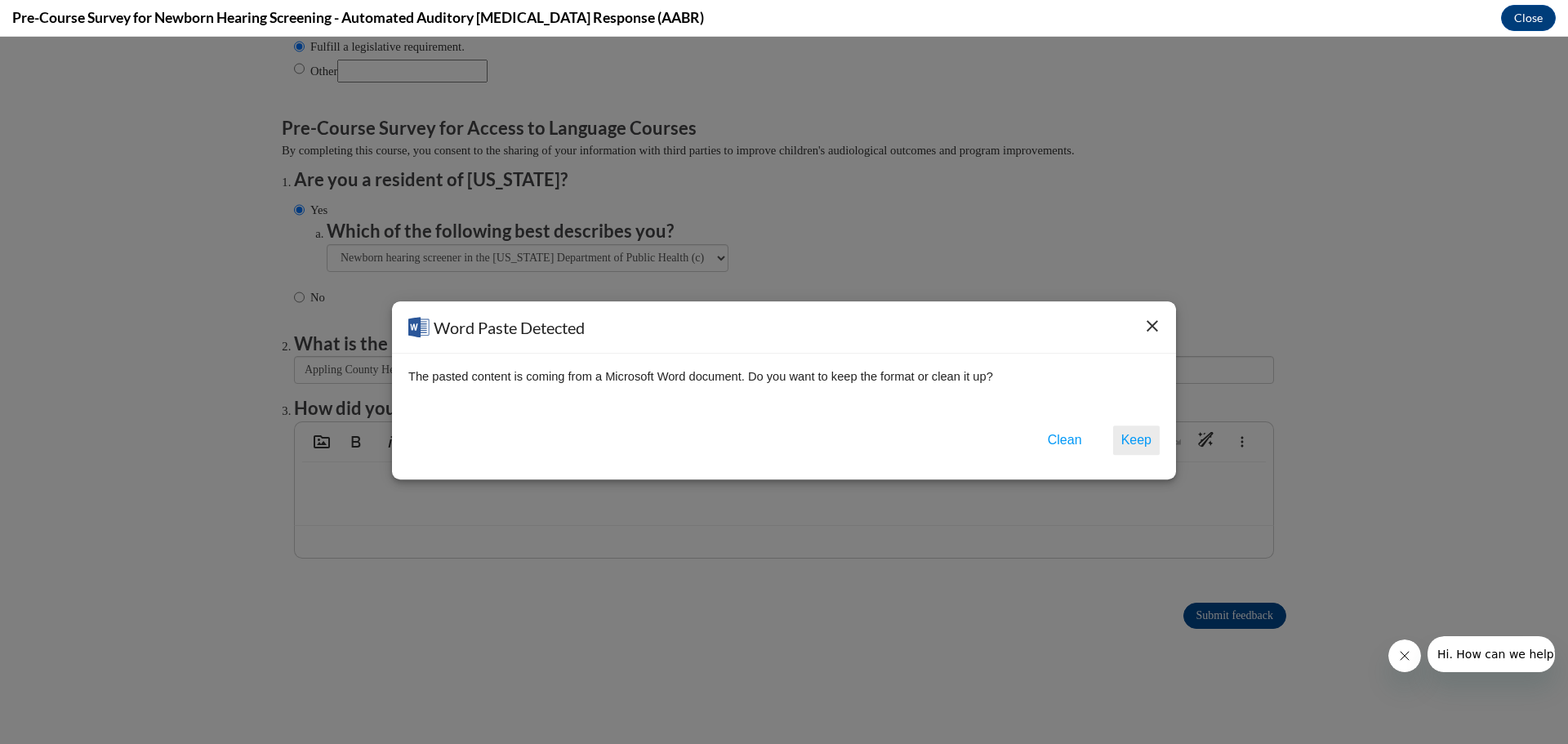
click at [1120, 436] on button "Keep" at bounding box center [1136, 440] width 47 height 30
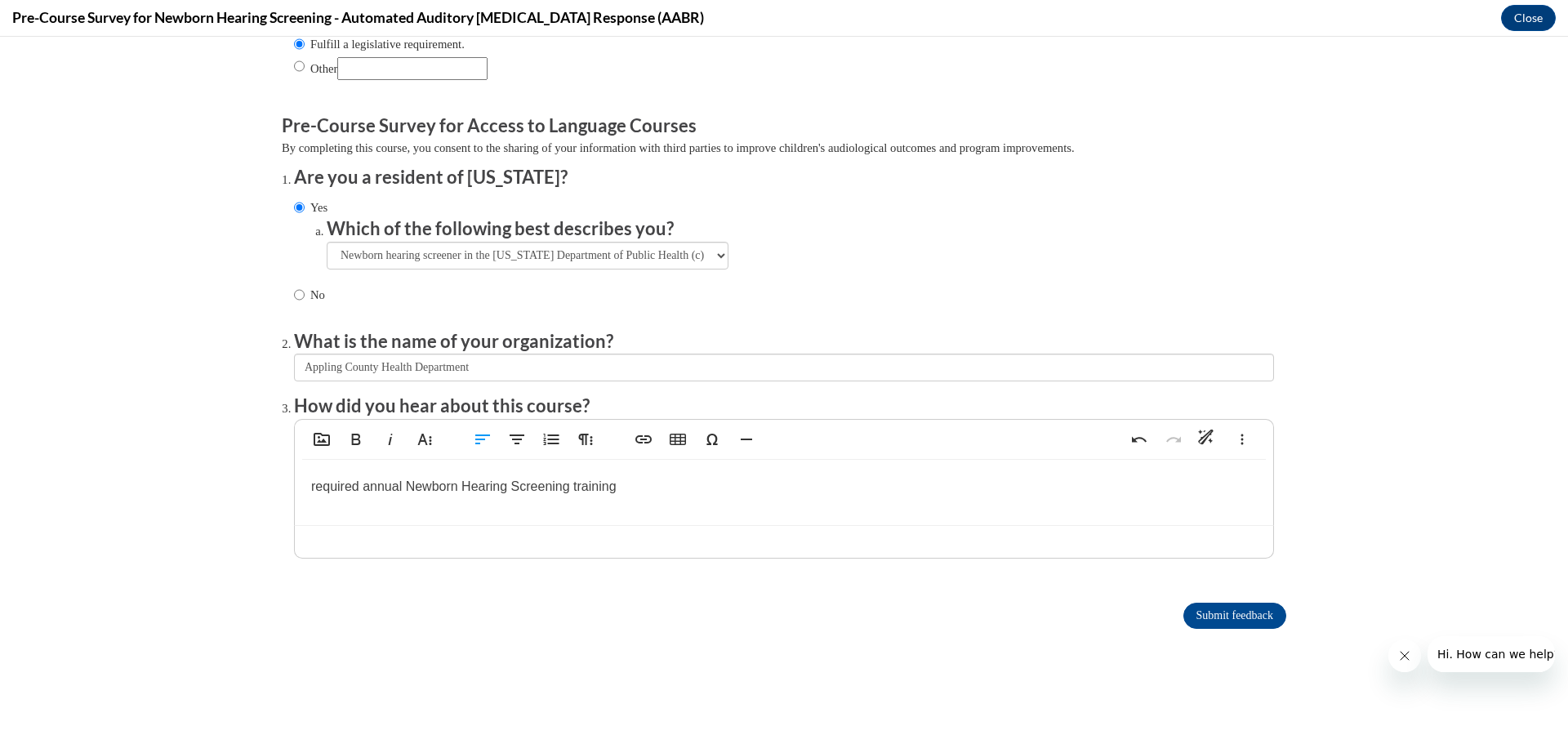
click at [311, 479] on span "required annual Newborn Hearing Screening training" at bounding box center [464, 486] width 306 height 14
type textarea "<p><span style='font-size:16px;font-family:"Aptos",sans-serif;'>equired annual …"
type textarea "<p><span style='font-size:16px;font-family:"Aptos",sans-serif;'>Required annual…"
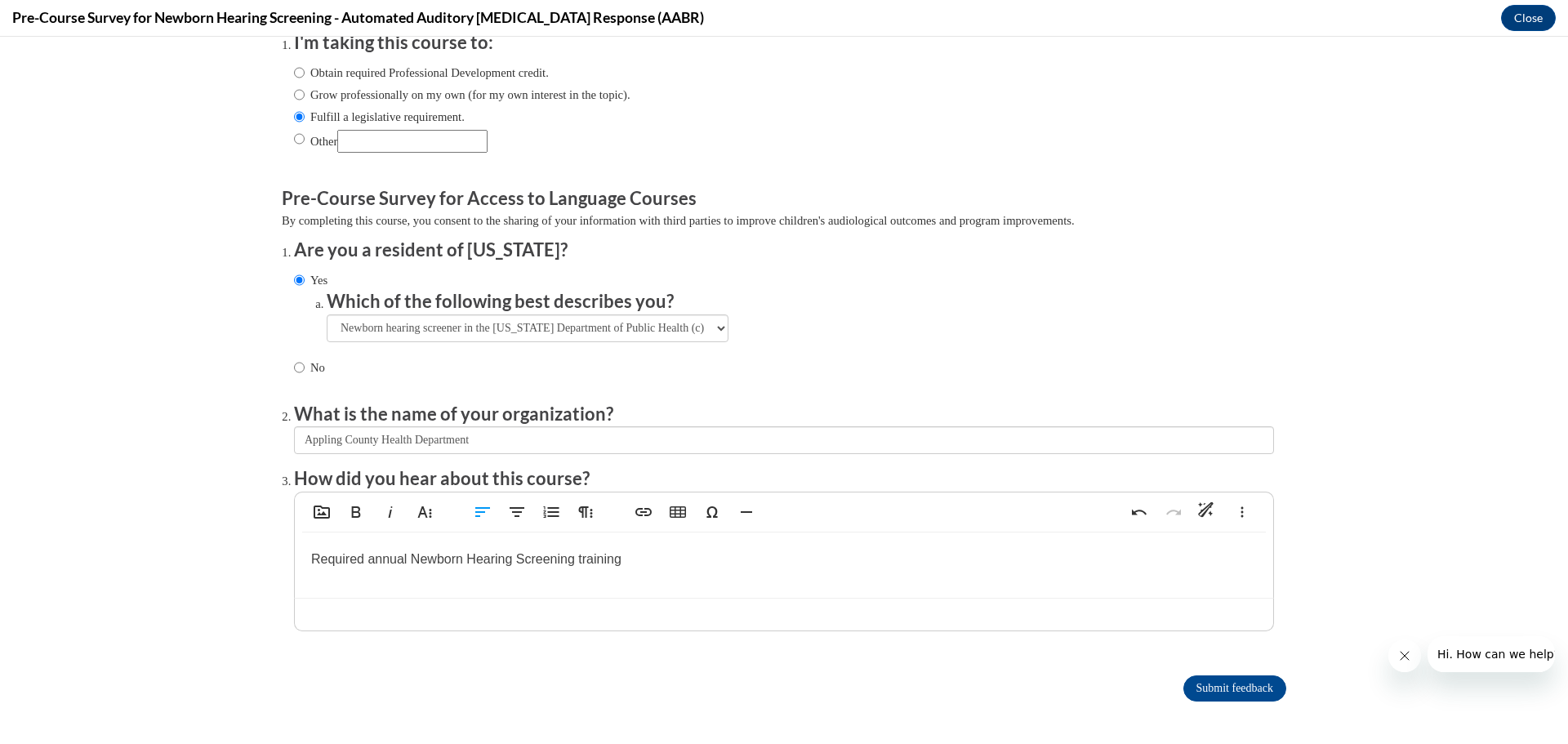
scroll to position [0, 0]
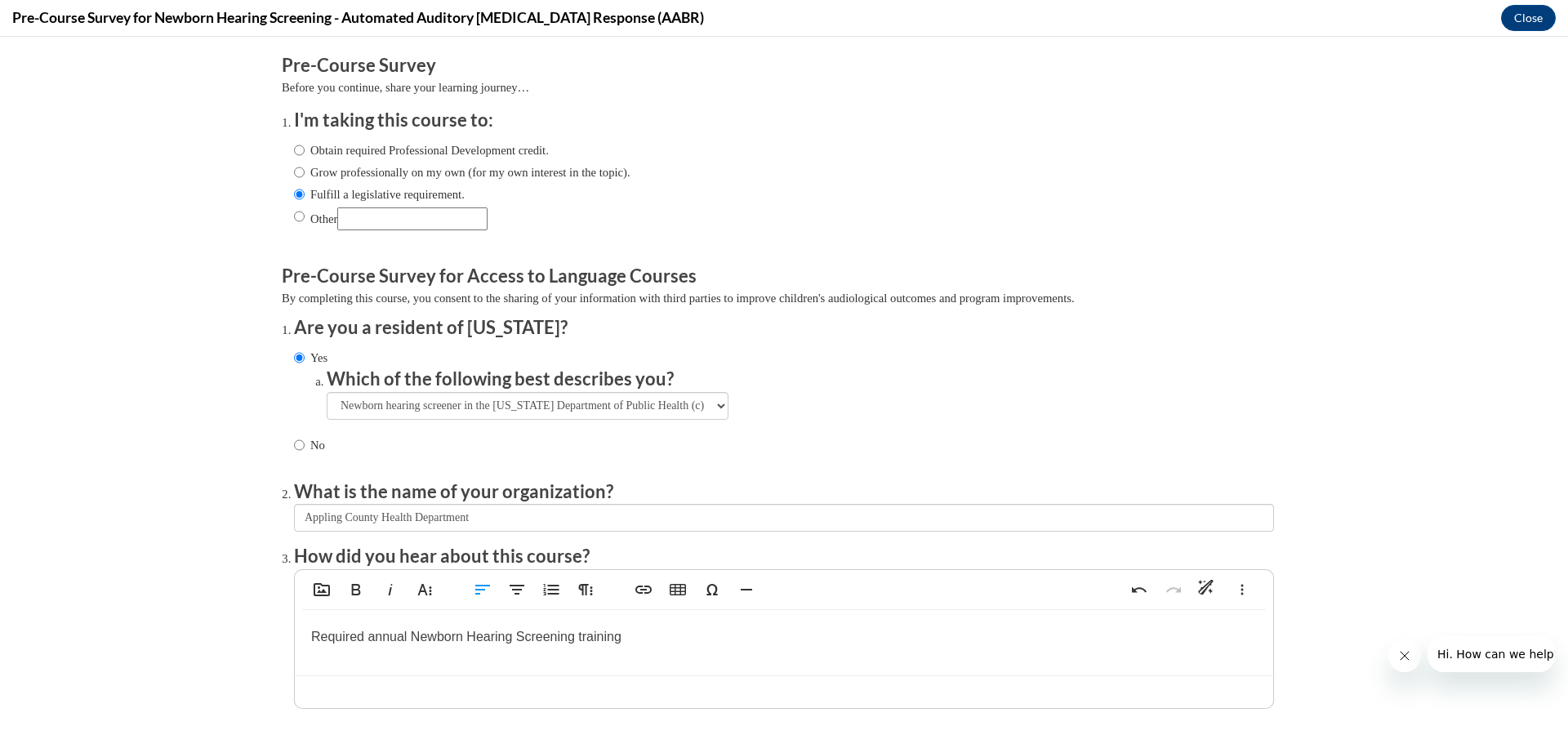
click at [377, 158] on label "Obtain required Professional Development credit." at bounding box center [421, 150] width 255 height 18
click at [305, 158] on input "Obtain required Professional Development credit." at bounding box center [299, 150] width 11 height 18
radio input "true"
click at [377, 190] on label "Fulfill a legislative requirement." at bounding box center [379, 194] width 171 height 18
click at [305, 190] on input "Fulfill a legislative requirement." at bounding box center [299, 194] width 11 height 18
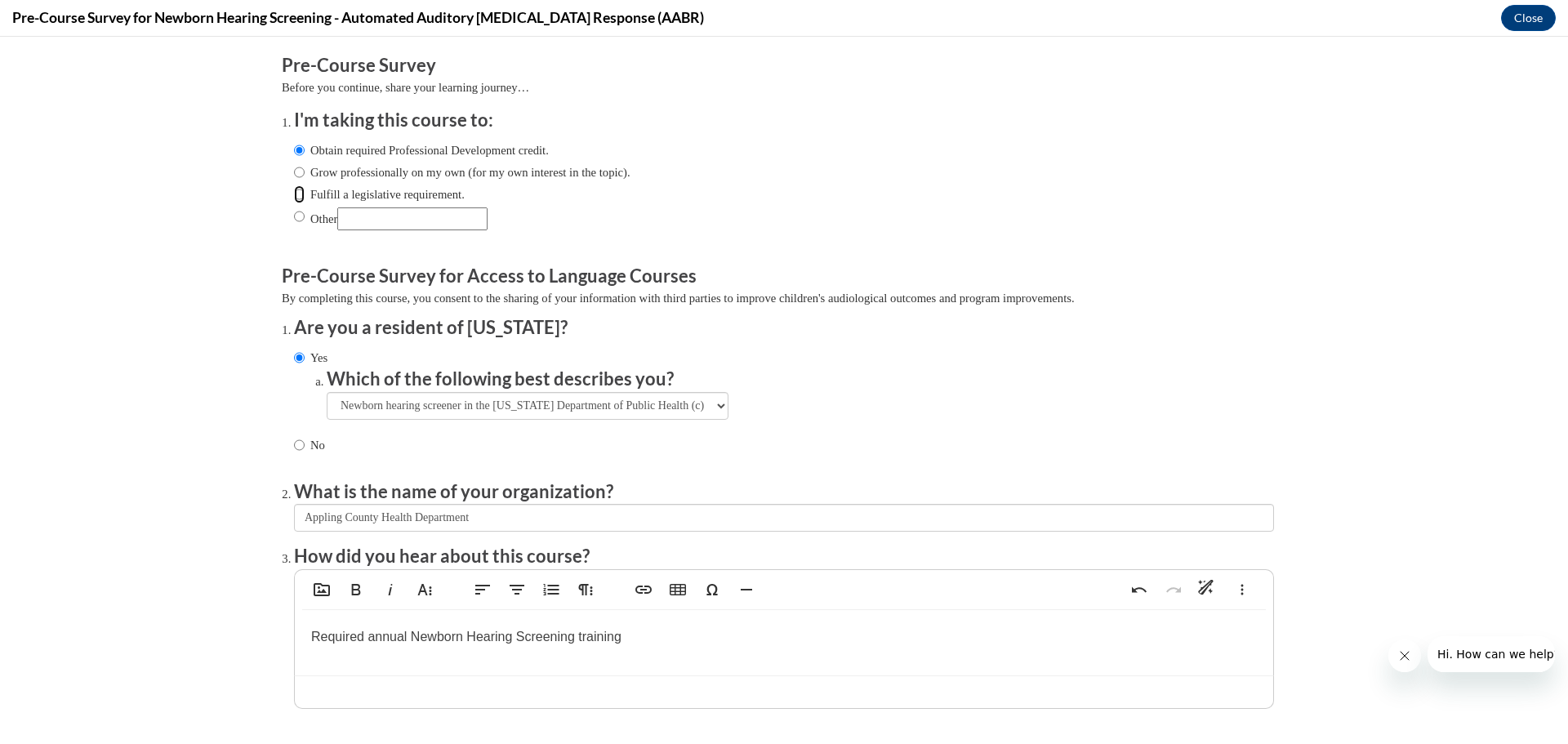
radio input "true"
click at [317, 151] on label "Obtain required Professional Development credit." at bounding box center [421, 150] width 255 height 18
click at [305, 151] on input "Obtain required Professional Development credit." at bounding box center [299, 150] width 11 height 18
radio input "true"
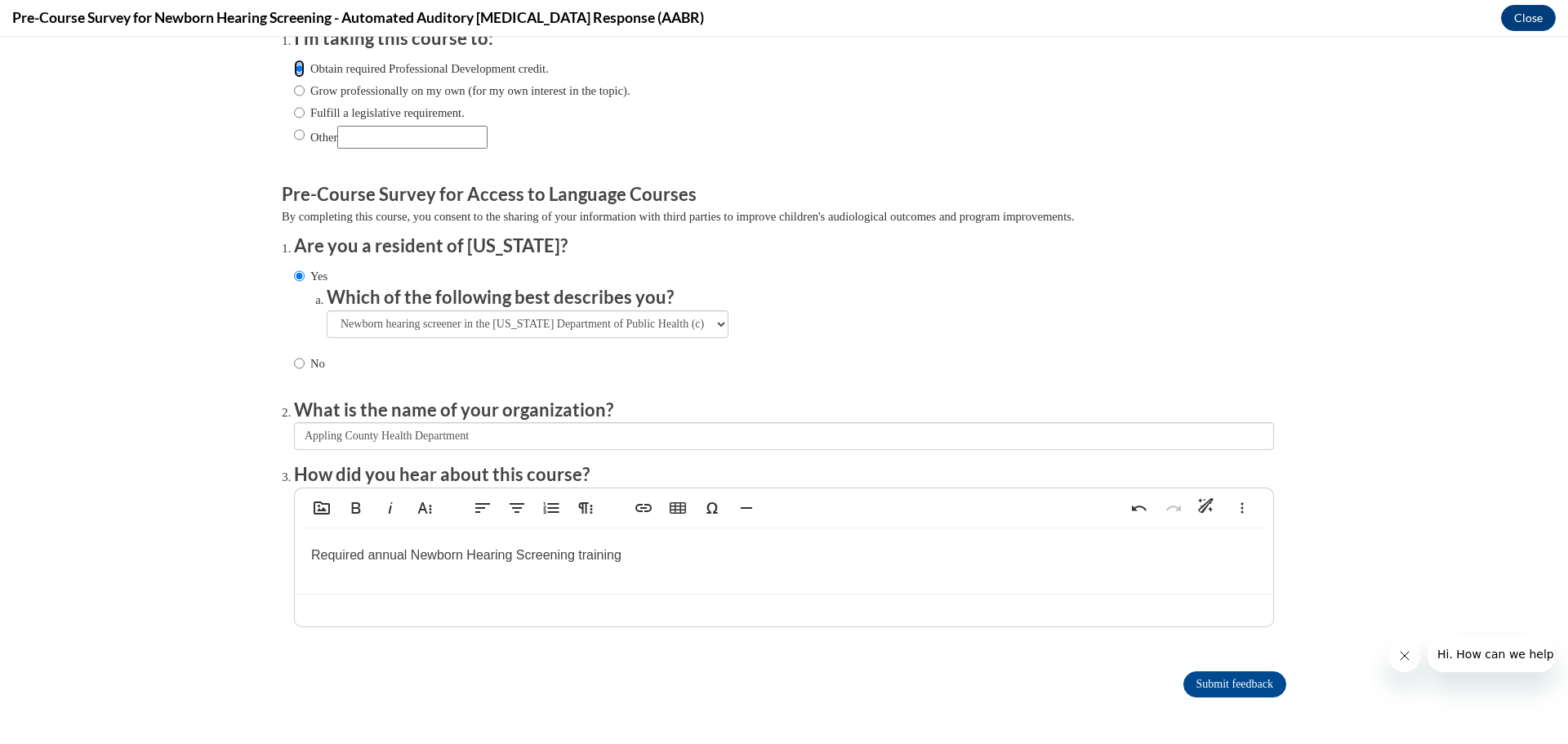
scroll to position [160, 0]
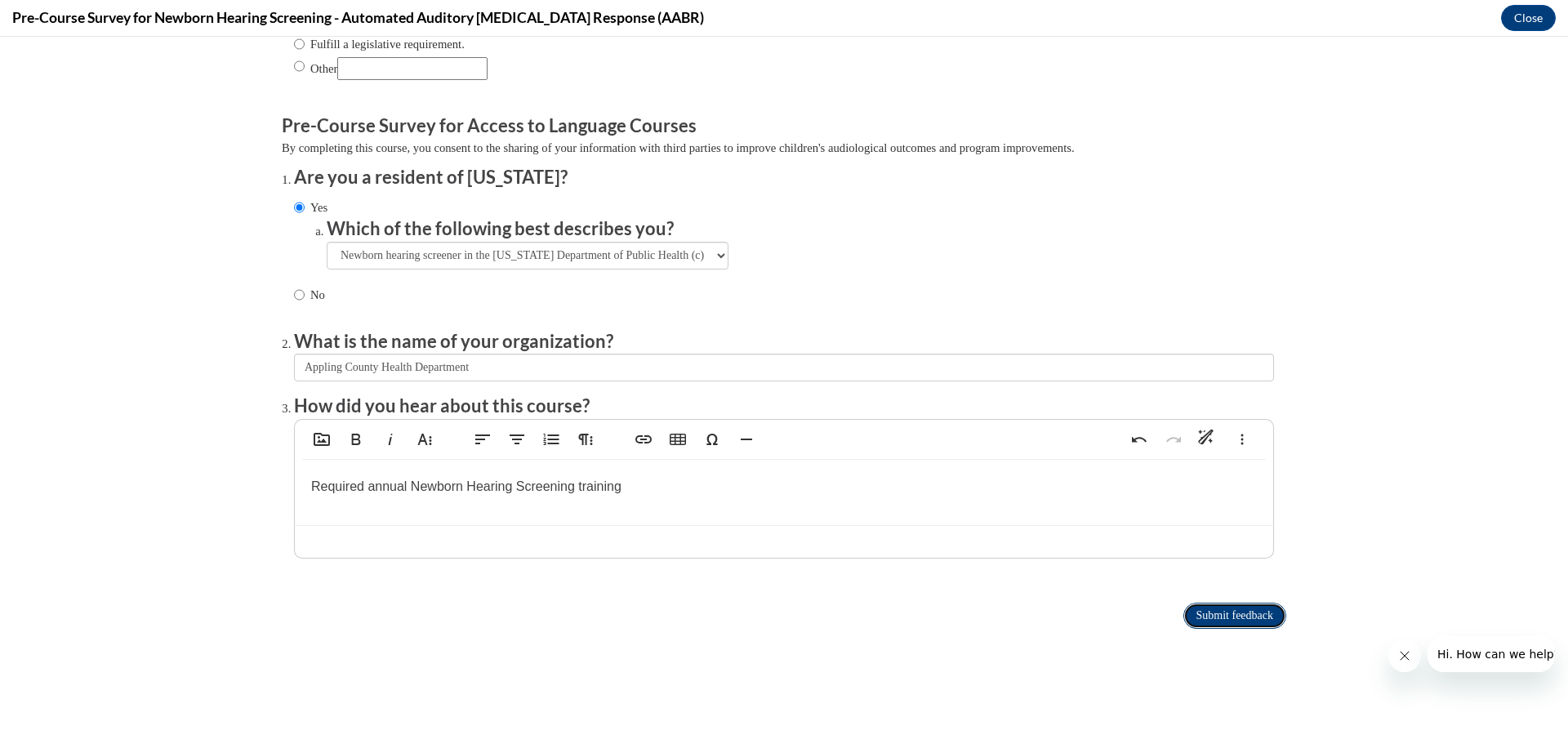
click at [1229, 609] on input "Submit feedback" at bounding box center [1235, 615] width 103 height 26
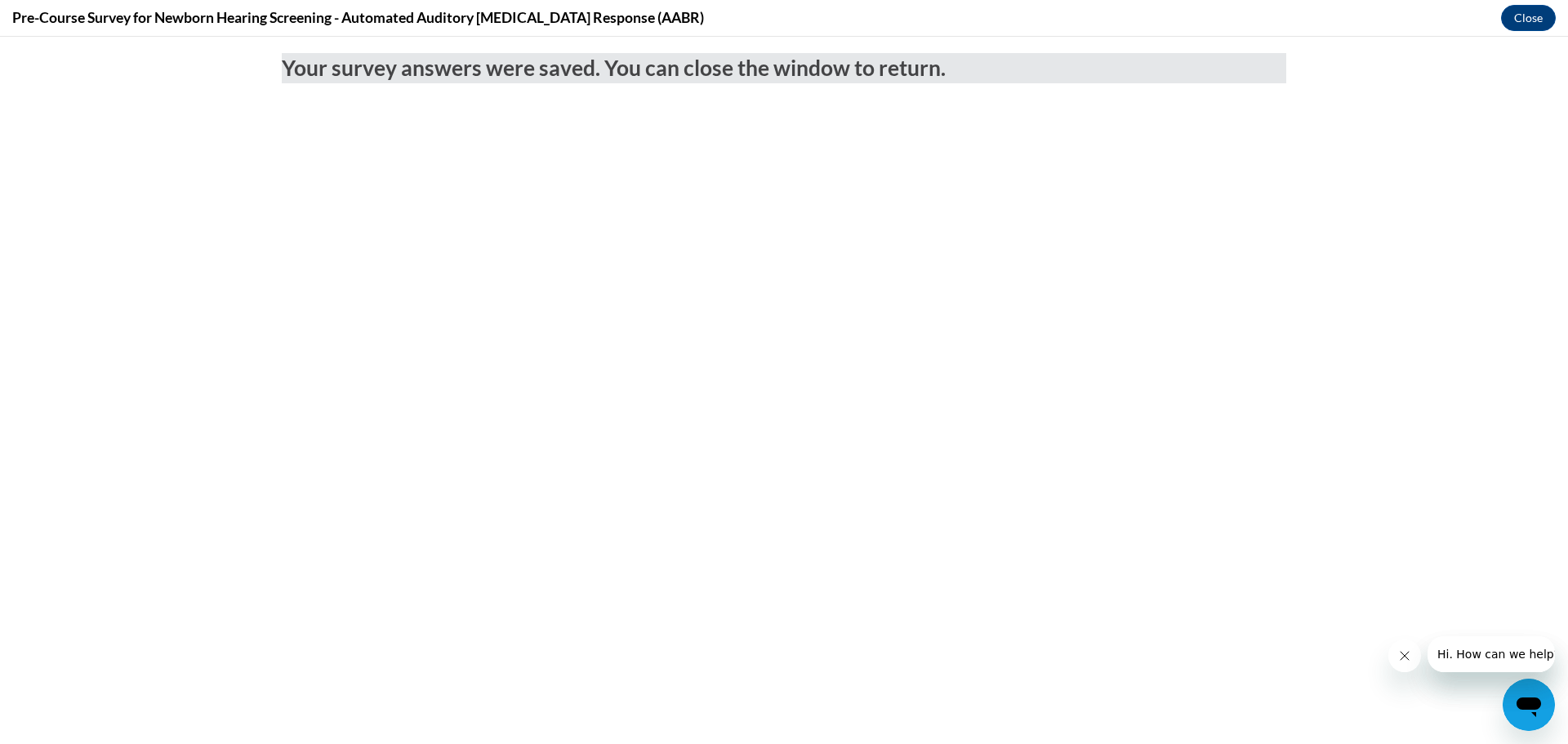
scroll to position [0, 0]
click at [1532, 17] on button "Close" at bounding box center [1528, 17] width 54 height 26
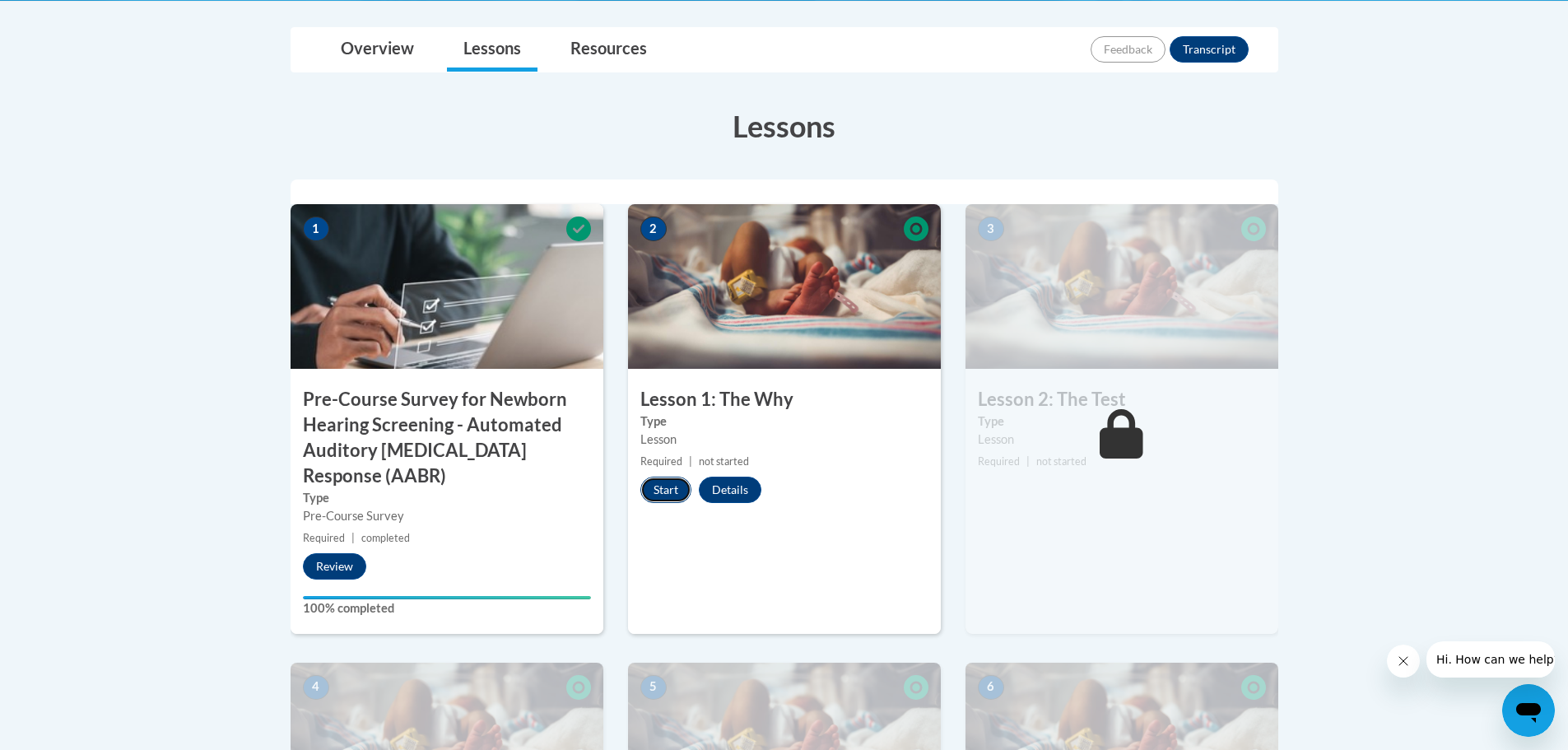
click at [688, 491] on button "Start" at bounding box center [665, 489] width 51 height 26
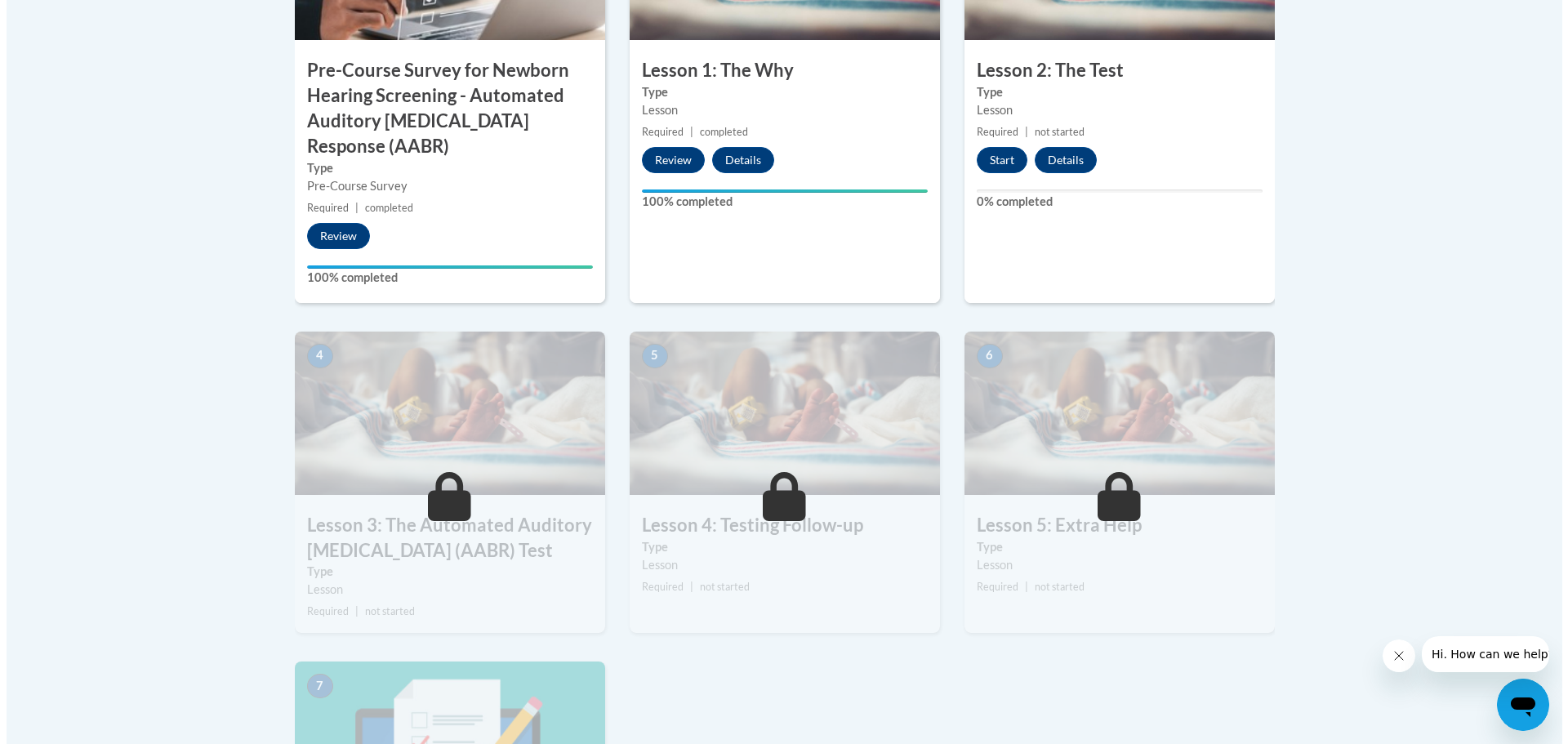
scroll to position [735, 0]
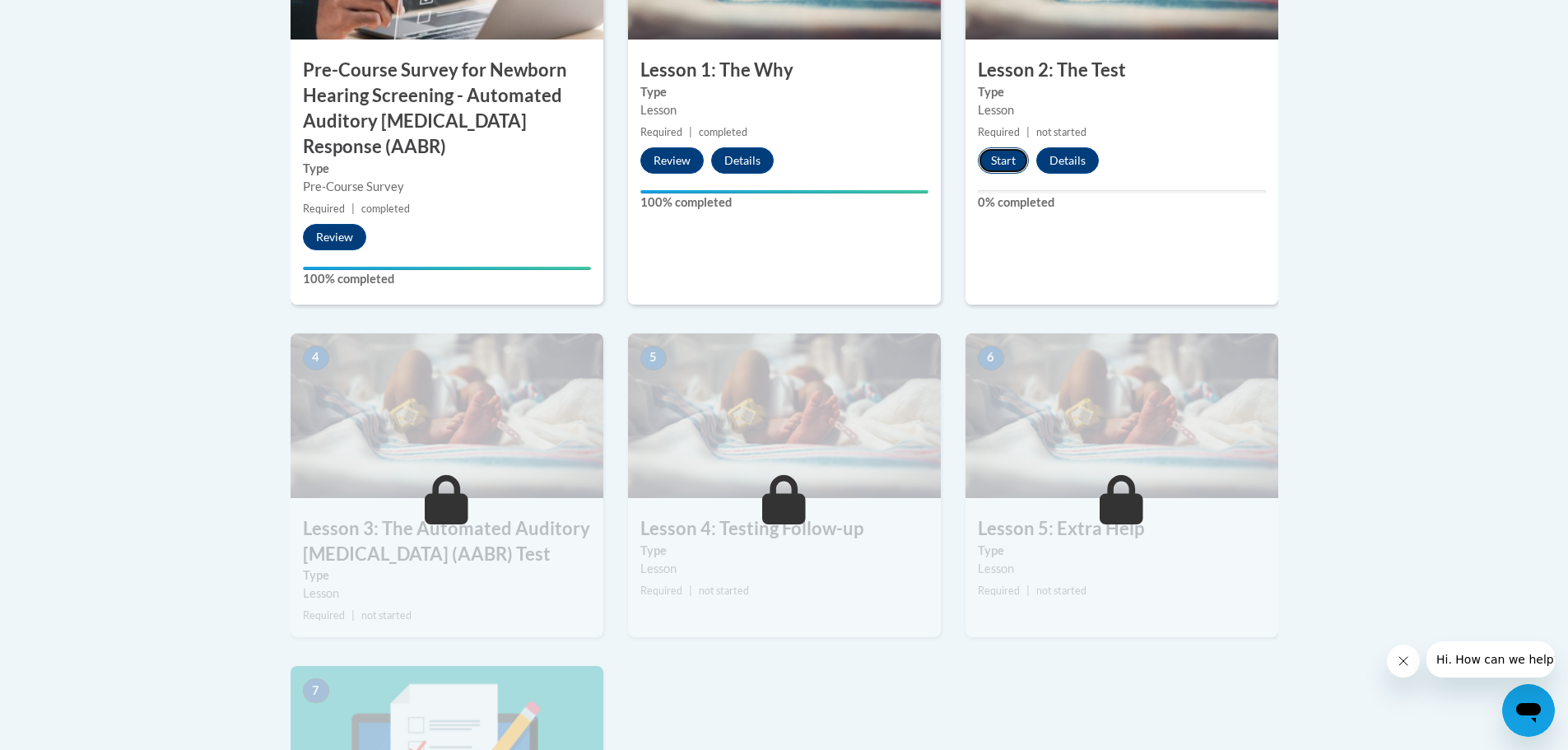
click at [1001, 160] on button "Start" at bounding box center [1003, 160] width 51 height 26
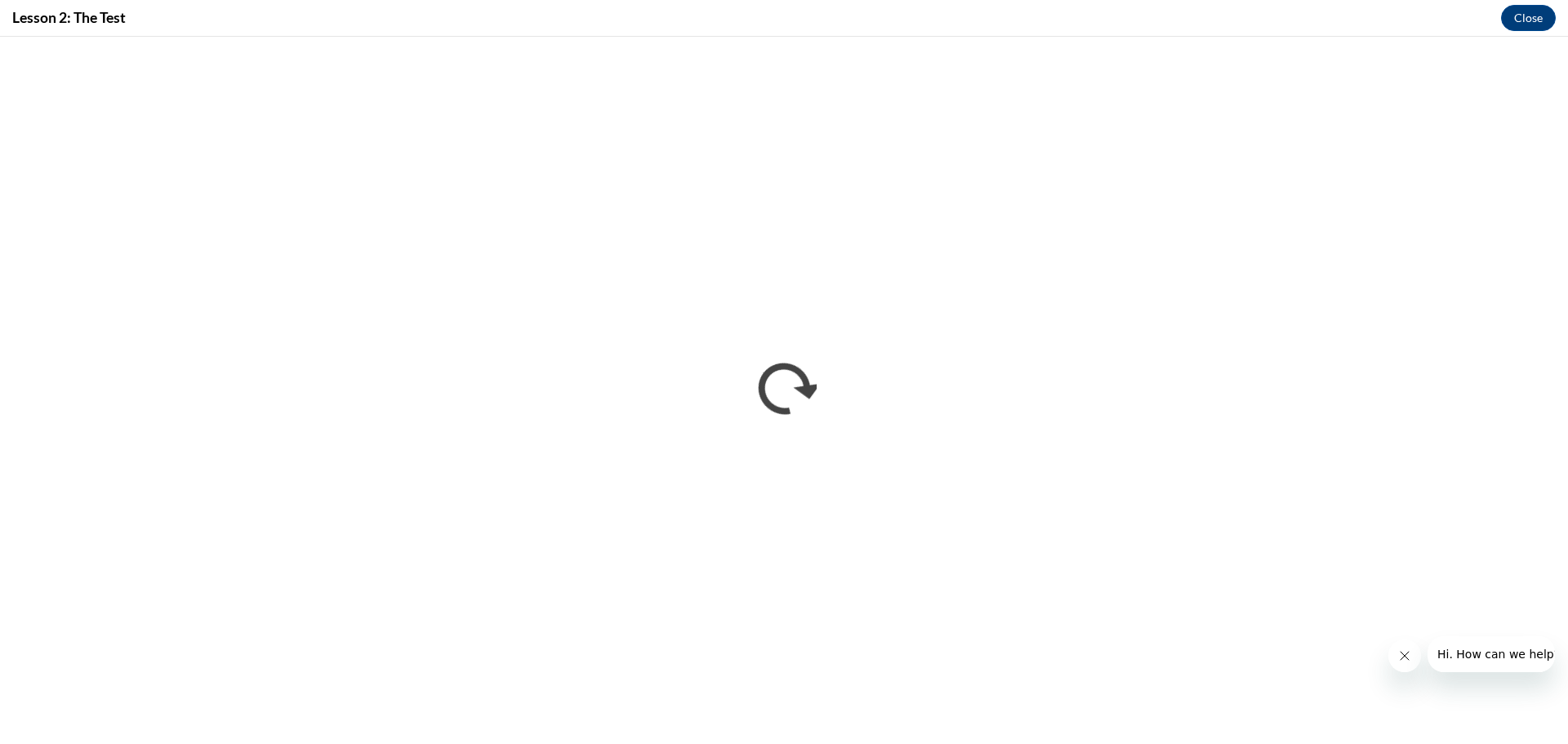
scroll to position [0, 0]
